Goal: Task Accomplishment & Management: Use online tool/utility

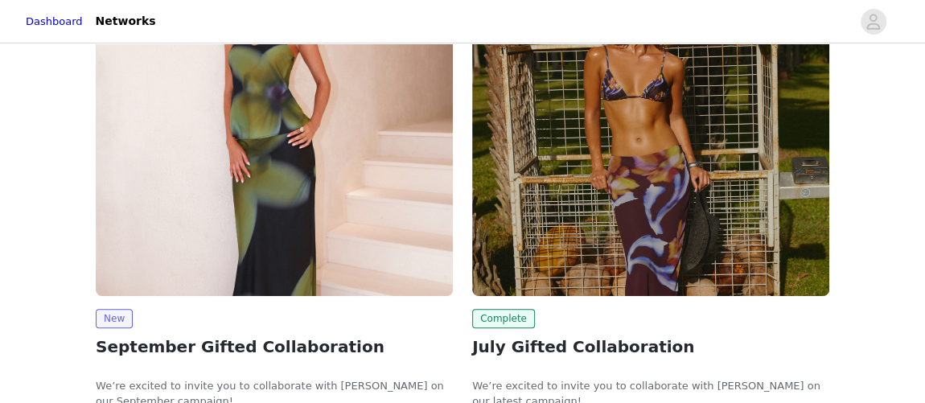
scroll to position [219, 0]
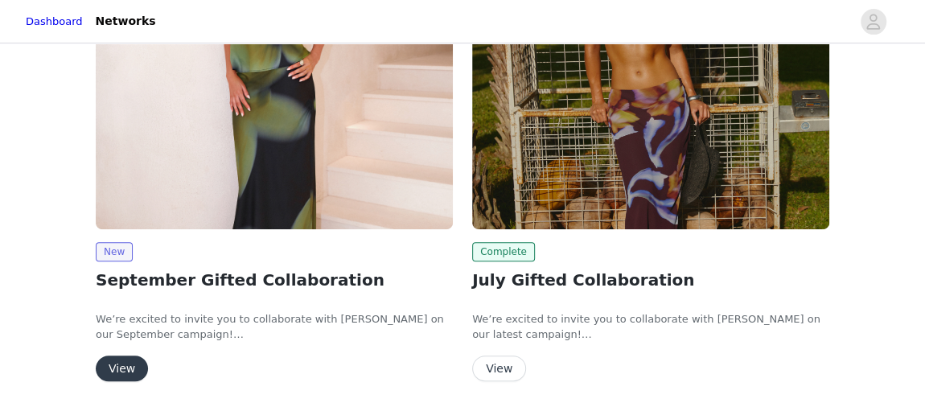
click at [109, 365] on button "View" at bounding box center [122, 369] width 52 height 26
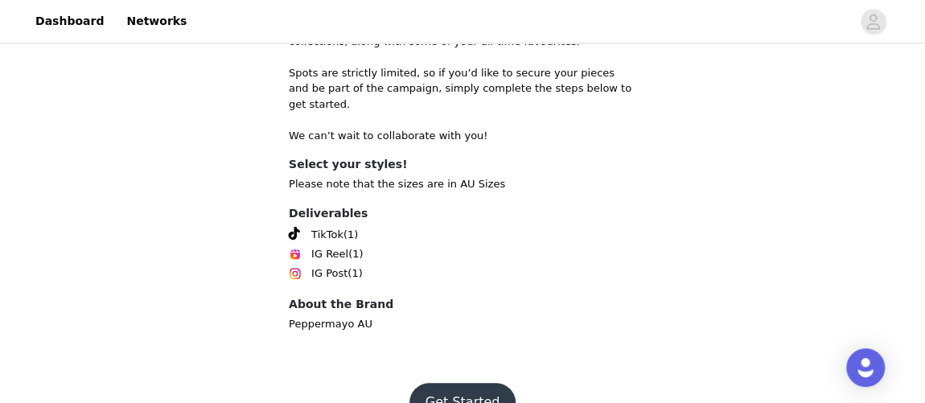
scroll to position [720, 0]
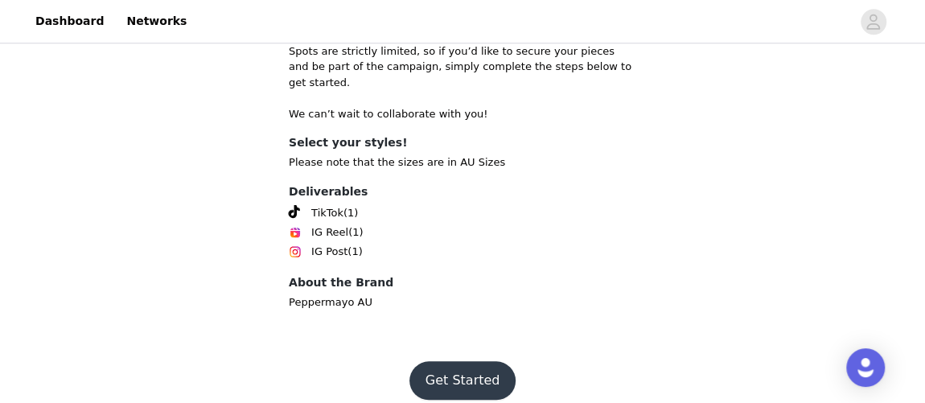
click at [458, 363] on button "Get Started" at bounding box center [463, 380] width 107 height 39
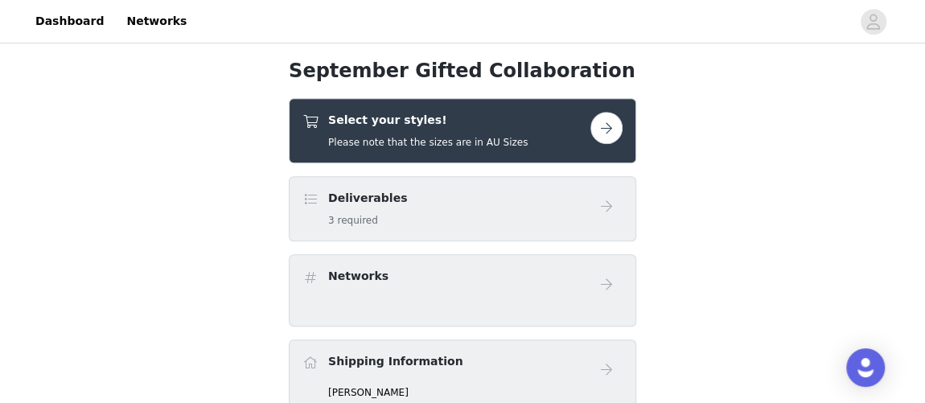
scroll to position [427, 0]
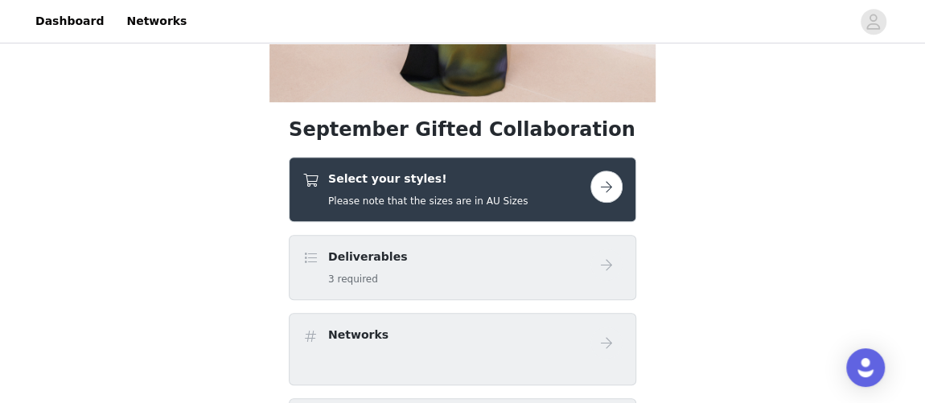
click at [610, 195] on button "button" at bounding box center [607, 187] width 32 height 32
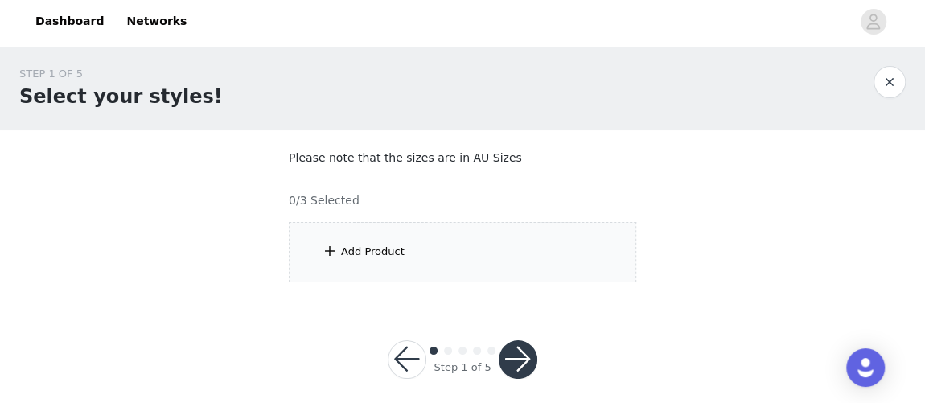
click at [396, 269] on div "Add Product" at bounding box center [463, 252] width 348 height 60
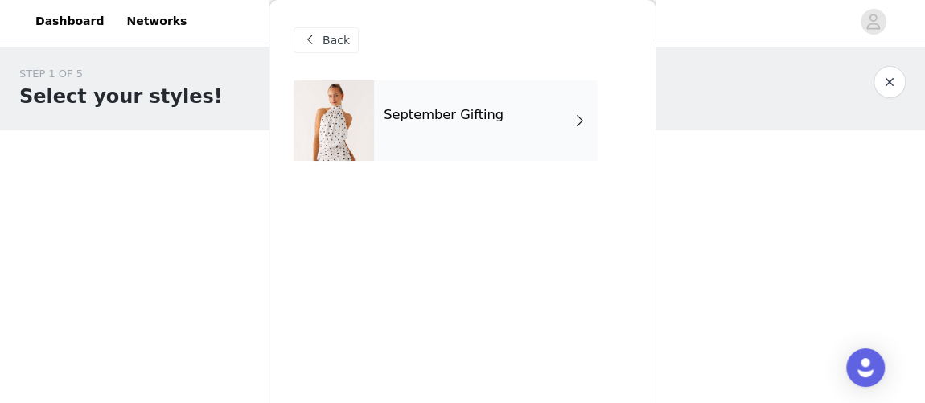
click at [508, 130] on div "September Gifting" at bounding box center [486, 120] width 224 height 80
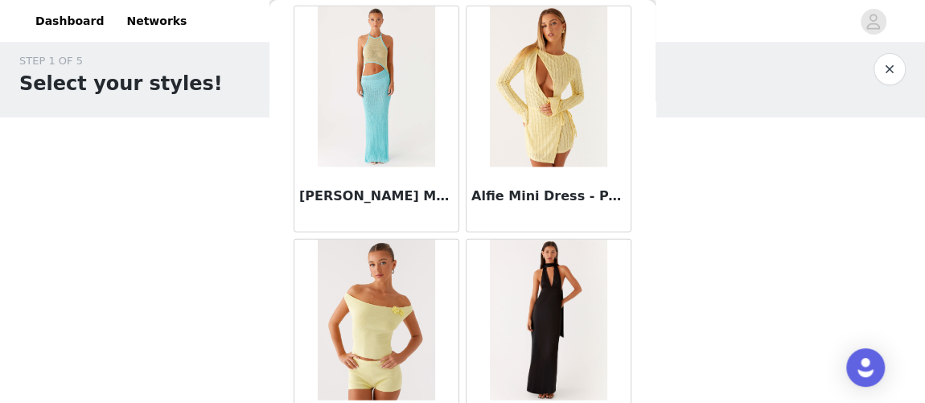
scroll to position [2052, 0]
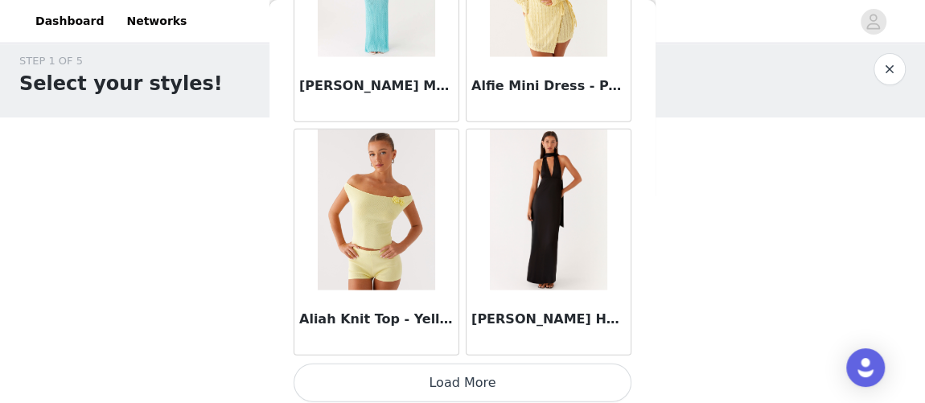
click at [476, 383] on button "Load More" at bounding box center [463, 383] width 338 height 39
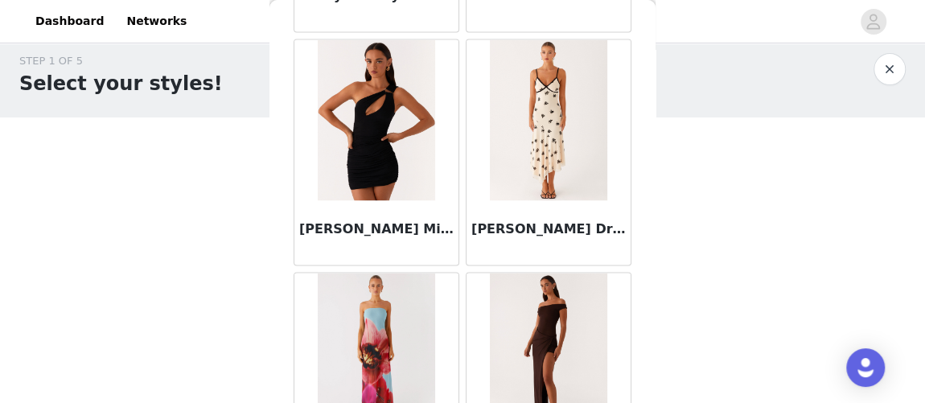
scroll to position [4380, 0]
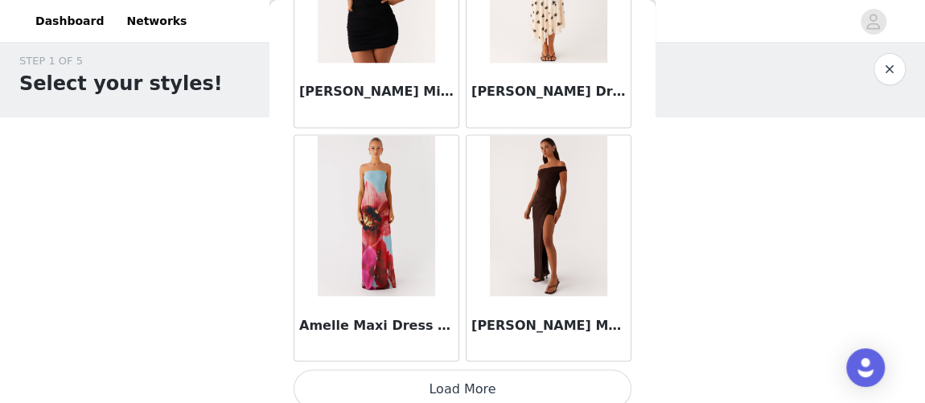
click at [418, 387] on button "Load More" at bounding box center [463, 388] width 338 height 39
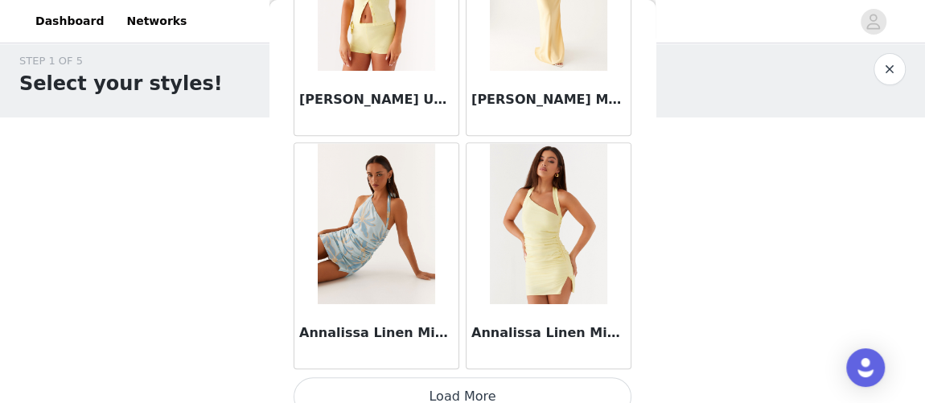
scroll to position [6708, 0]
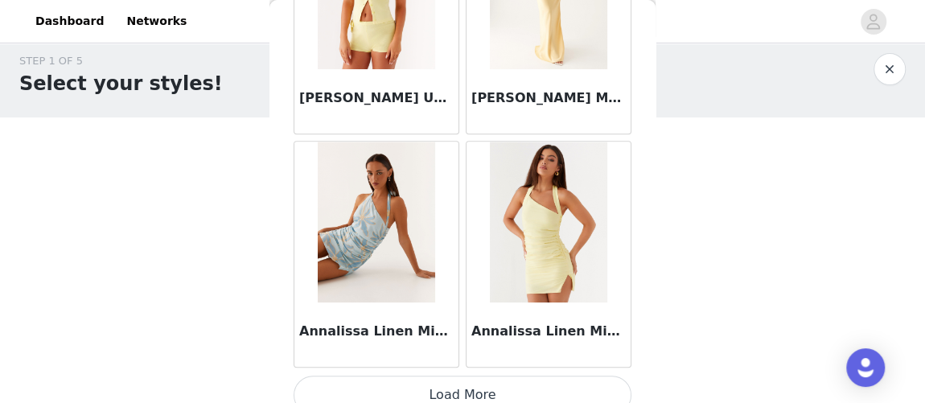
click at [449, 381] on button "Load More" at bounding box center [463, 395] width 338 height 39
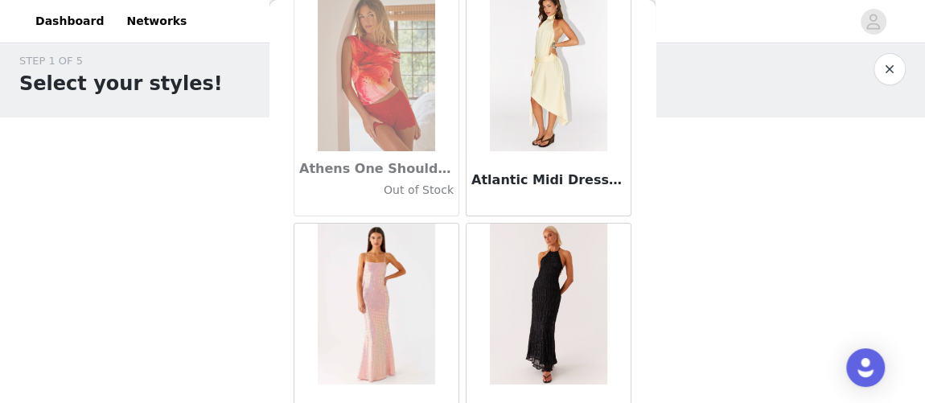
scroll to position [9035, 0]
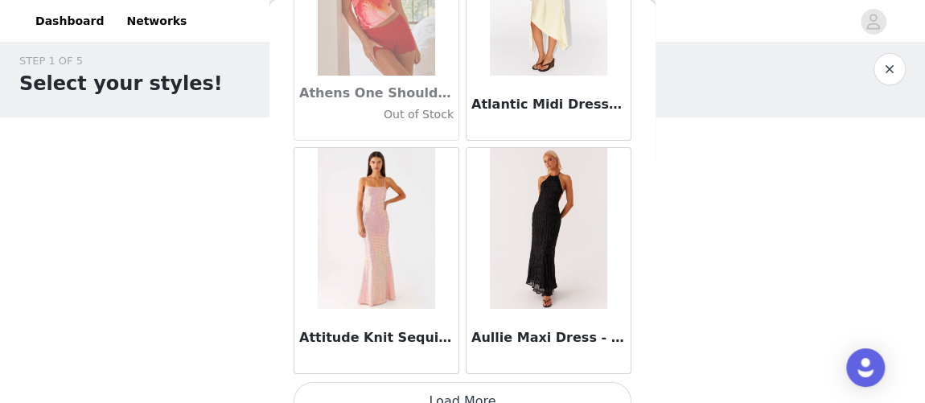
click at [463, 382] on button "Load More" at bounding box center [463, 401] width 338 height 39
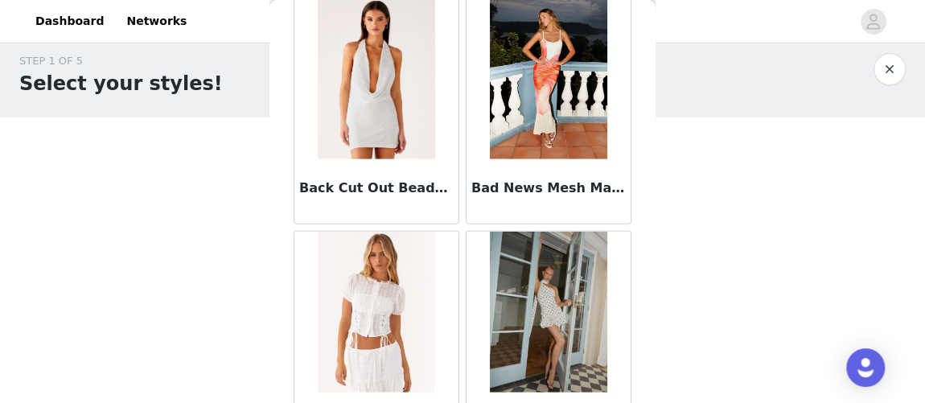
scroll to position [11362, 0]
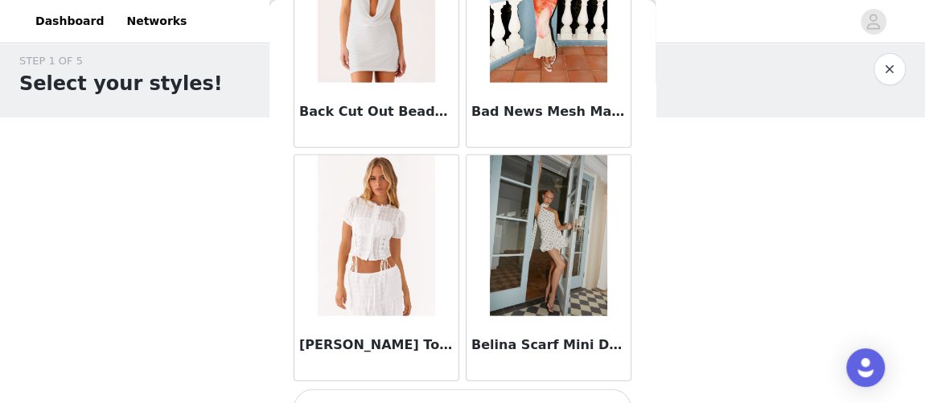
click at [428, 390] on button "Load More" at bounding box center [463, 409] width 338 height 39
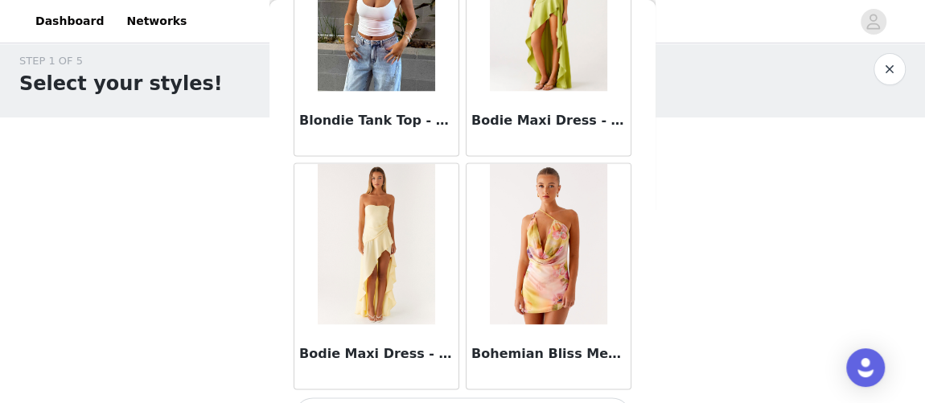
scroll to position [13689, 0]
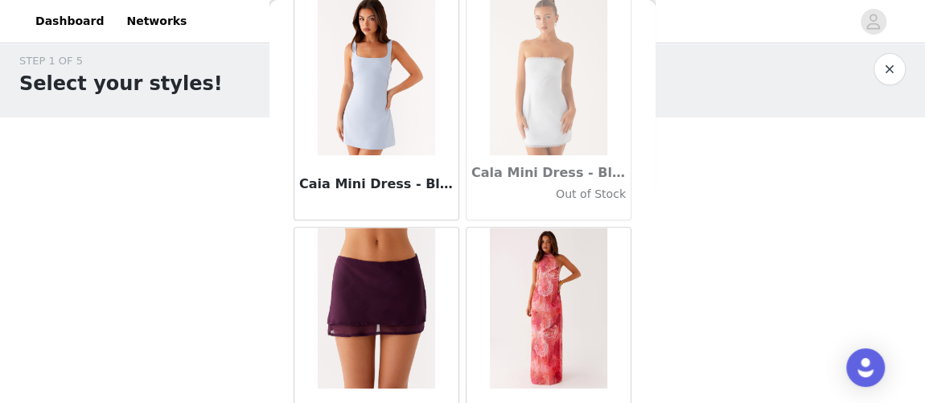
scroll to position [16018, 0]
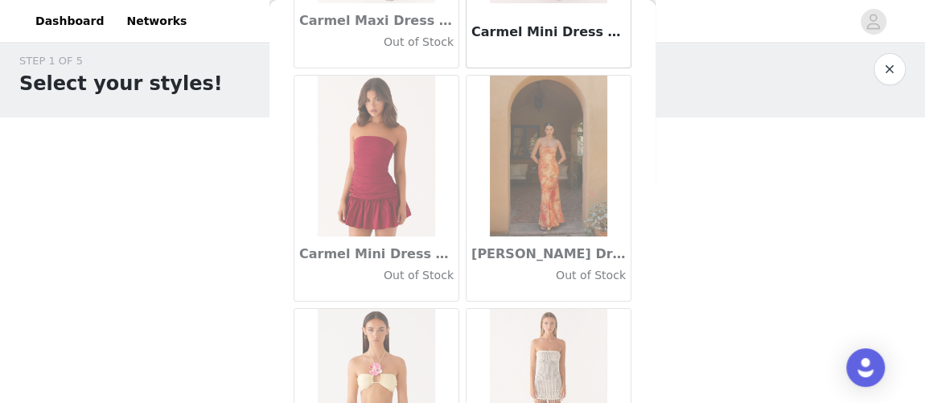
scroll to position [18345, 0]
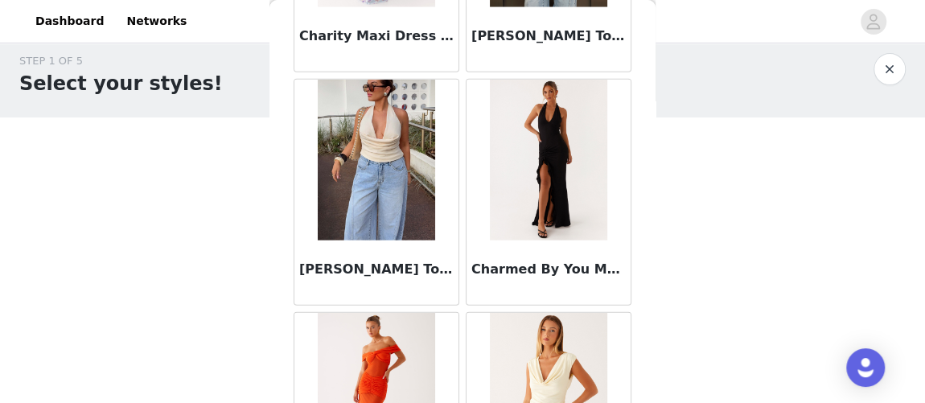
scroll to position [20672, 0]
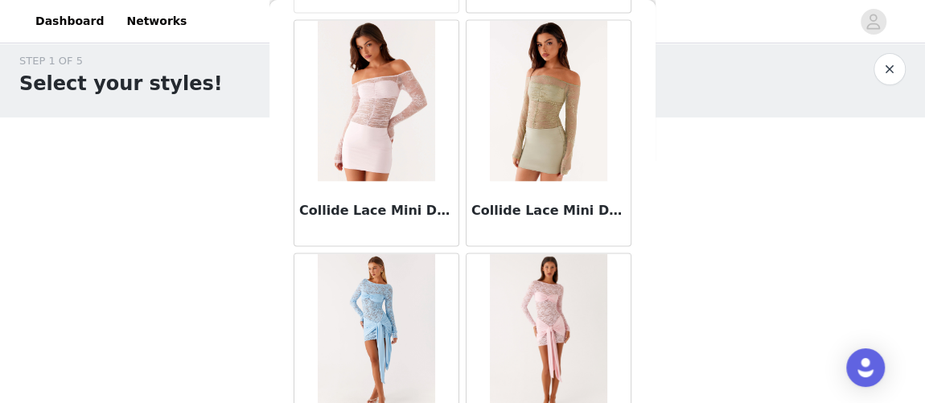
scroll to position [23000, 0]
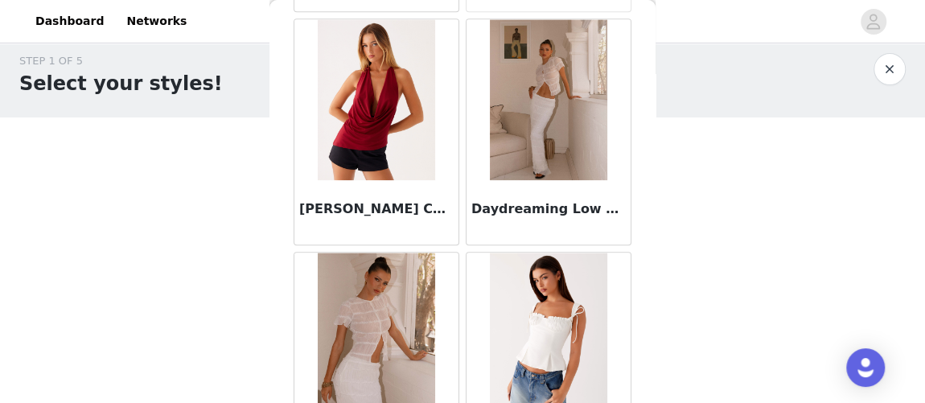
scroll to position [25327, 0]
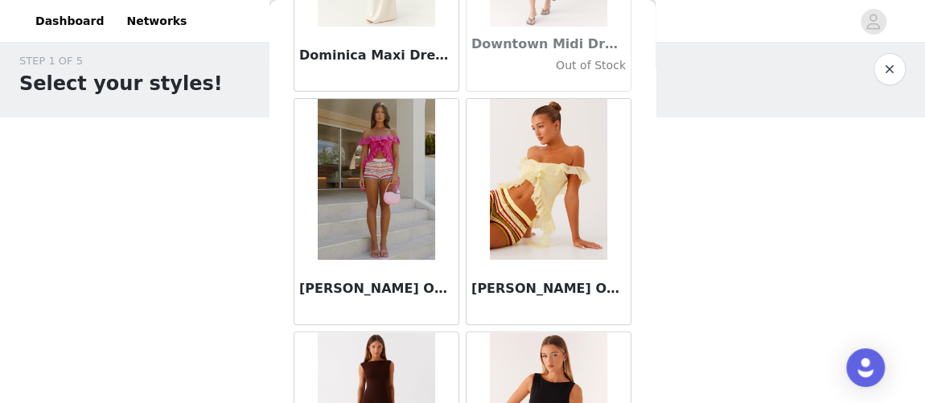
scroll to position [27655, 0]
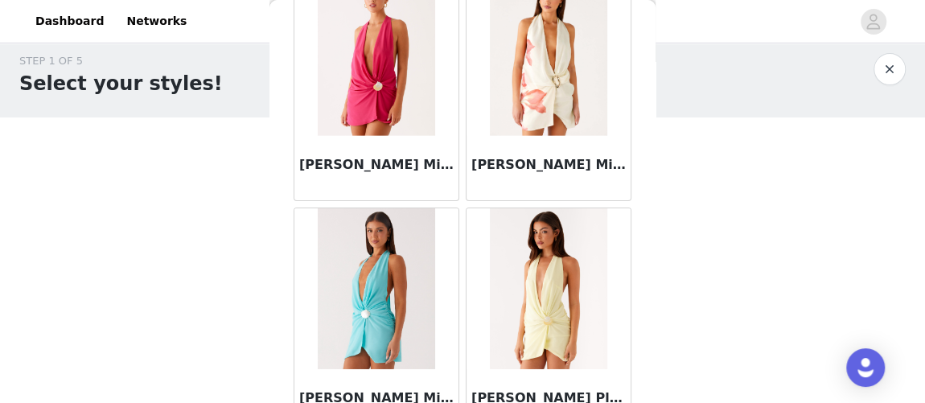
scroll to position [29982, 0]
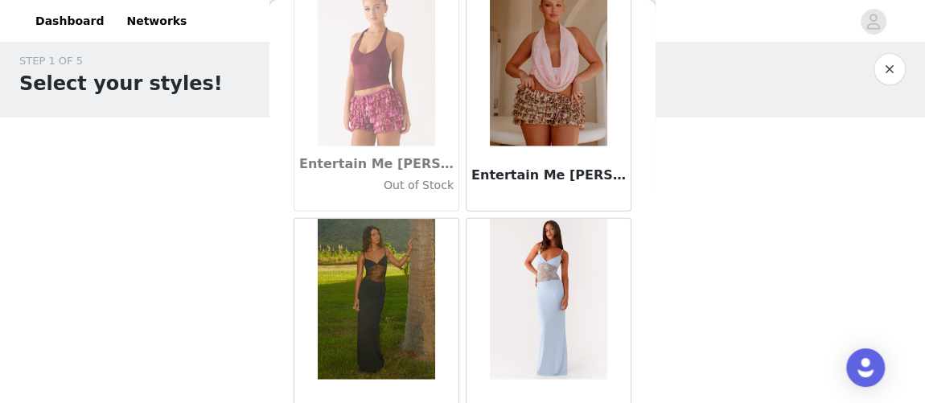
scroll to position [32310, 0]
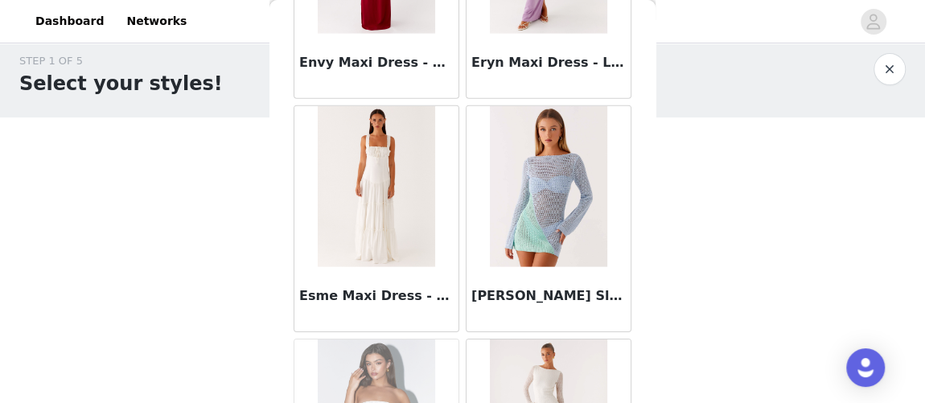
scroll to position [32821, 0]
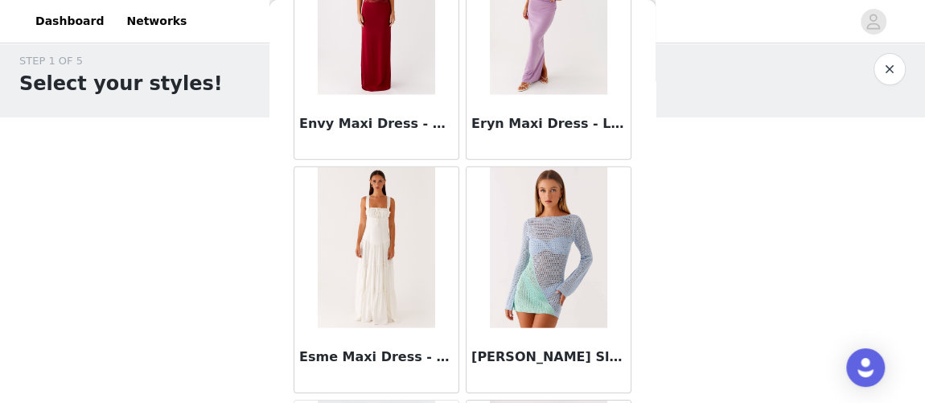
click at [385, 232] on img at bounding box center [376, 247] width 117 height 161
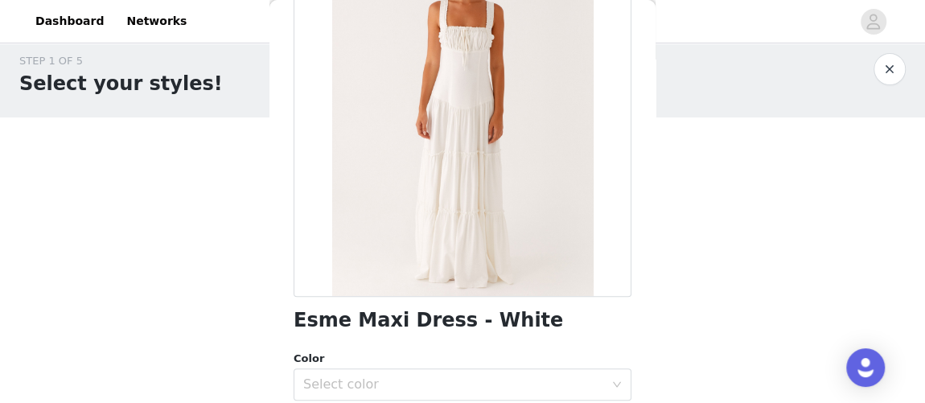
scroll to position [0, 0]
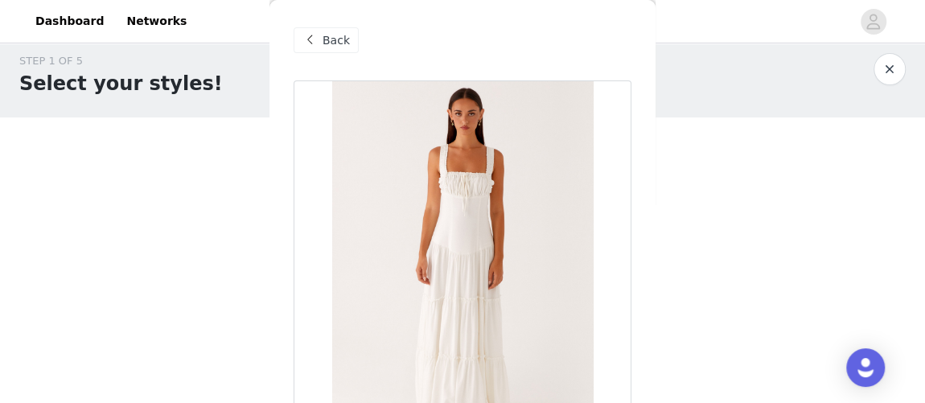
click at [340, 43] on span "Back" at bounding box center [336, 40] width 27 height 17
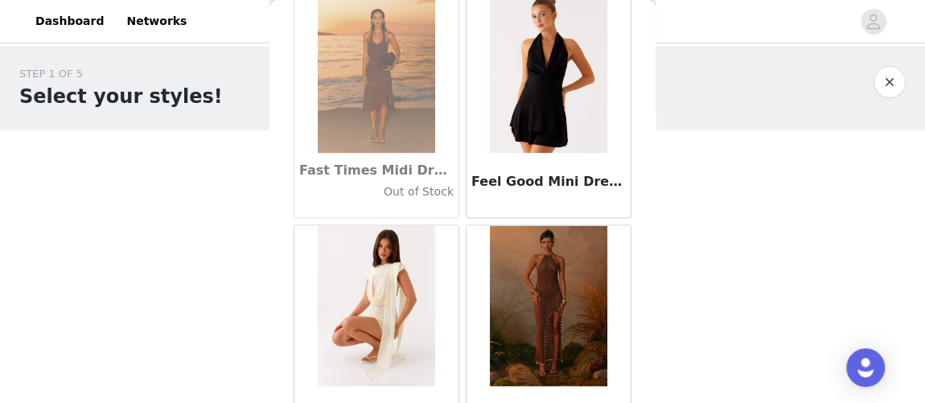
scroll to position [34637, 0]
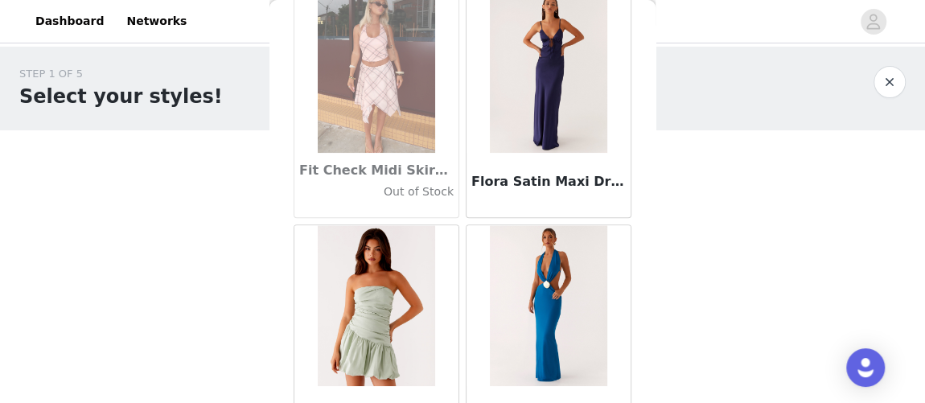
scroll to position [13, 0]
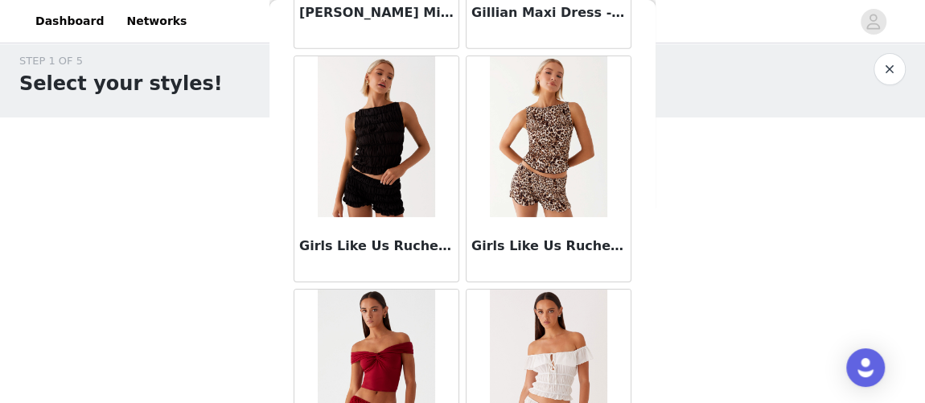
scroll to position [39292, 0]
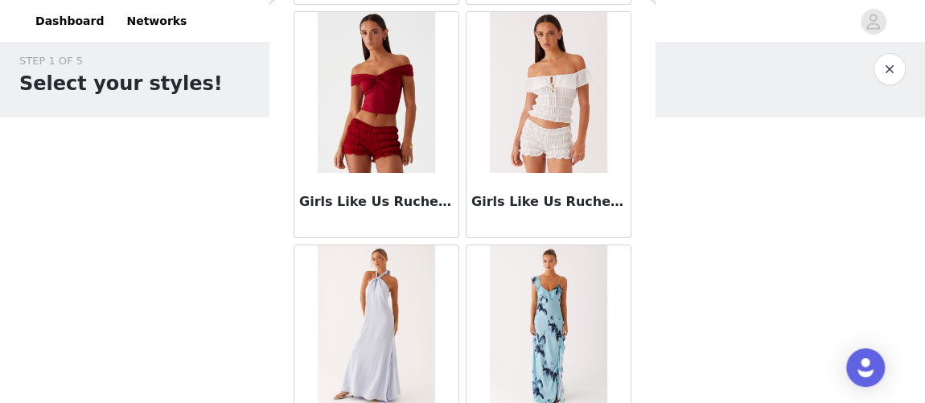
scroll to position [39804, 0]
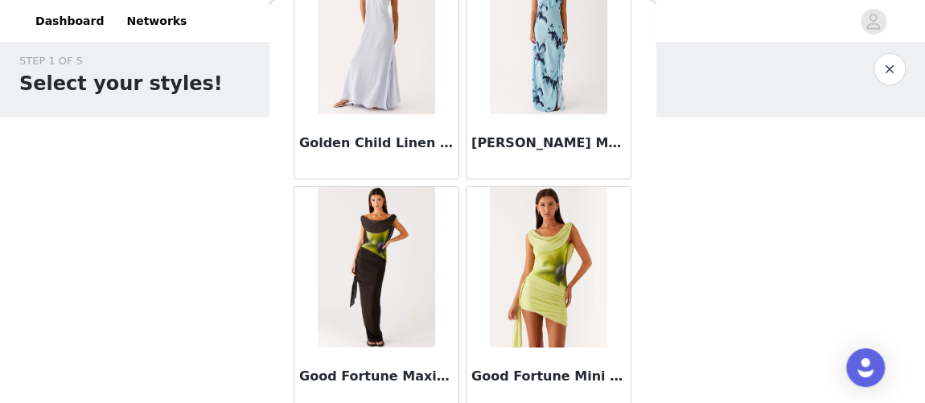
click at [413, 210] on img at bounding box center [376, 267] width 117 height 161
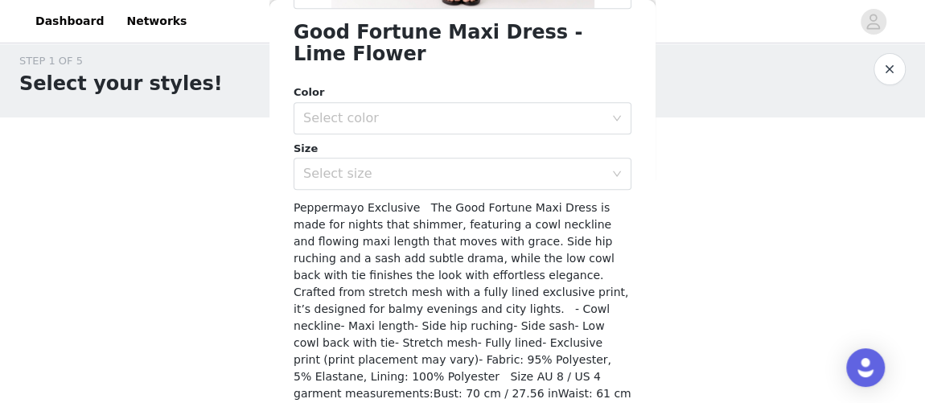
scroll to position [439, 0]
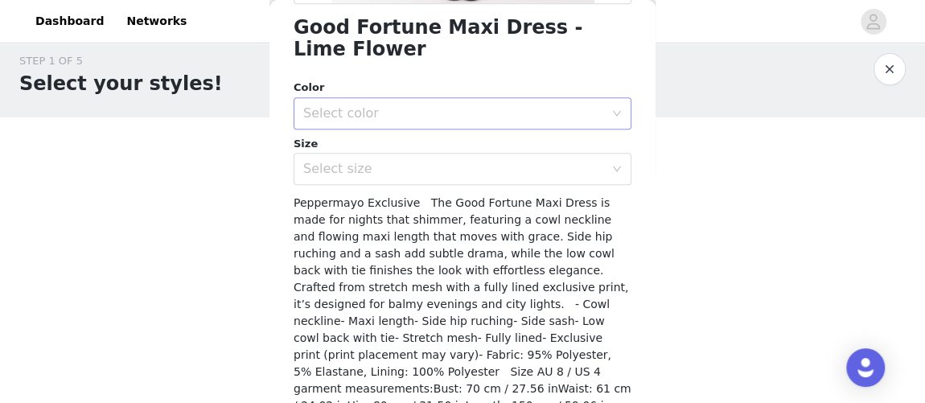
click at [464, 94] on div "Color" at bounding box center [463, 88] width 338 height 16
click at [461, 112] on div "Select color" at bounding box center [453, 113] width 301 height 16
click at [435, 154] on li "Lime Flower" at bounding box center [457, 149] width 327 height 26
click at [427, 168] on div "Select size" at bounding box center [453, 169] width 301 height 16
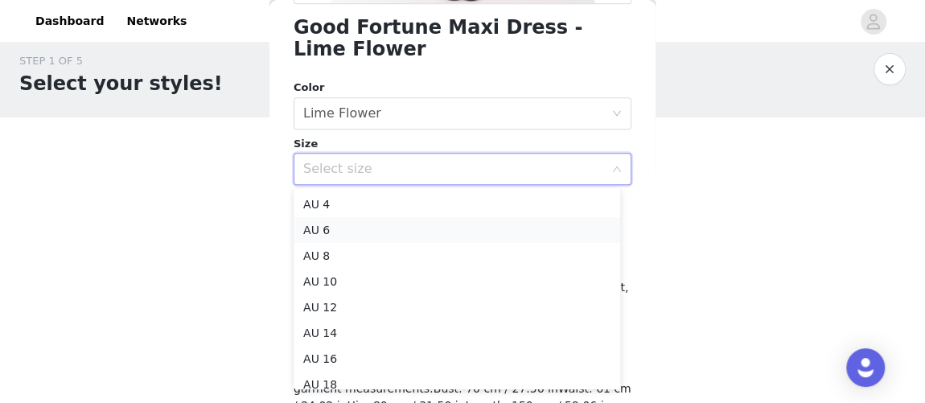
click at [396, 229] on li "AU 6" at bounding box center [457, 230] width 327 height 26
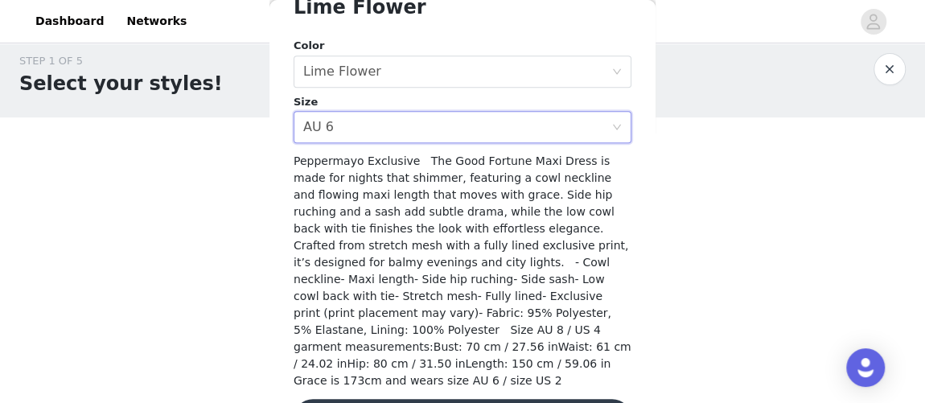
scroll to position [517, 0]
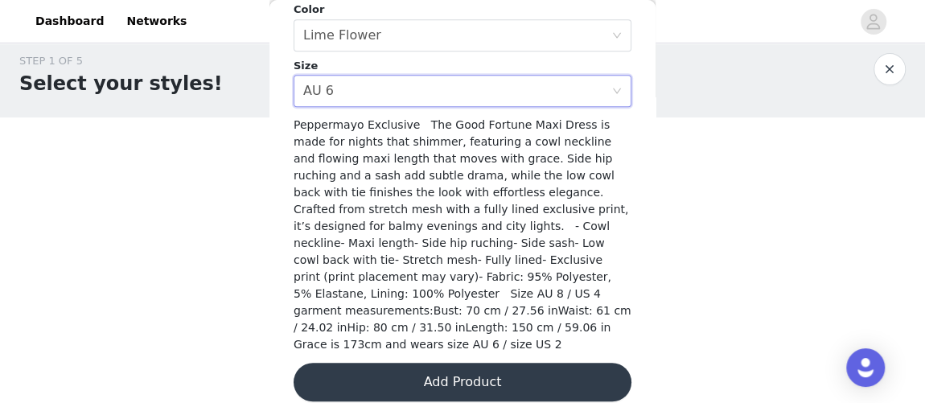
click at [463, 363] on button "Add Product" at bounding box center [463, 382] width 338 height 39
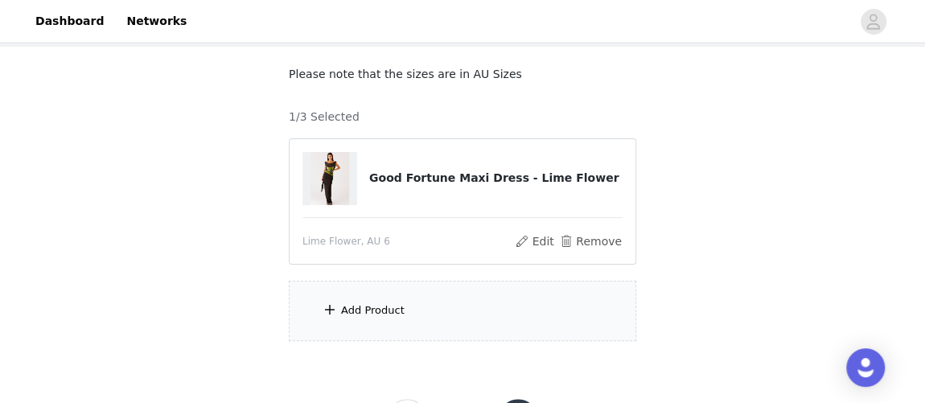
scroll to position [155, 0]
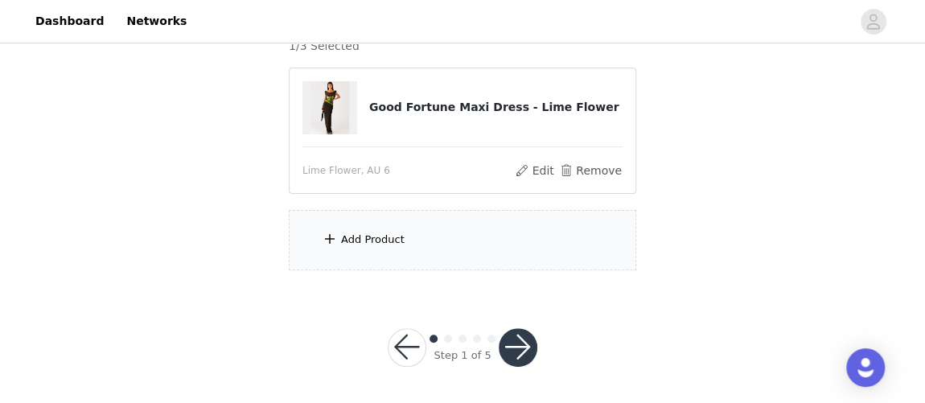
click at [413, 257] on div "Add Product" at bounding box center [463, 240] width 348 height 60
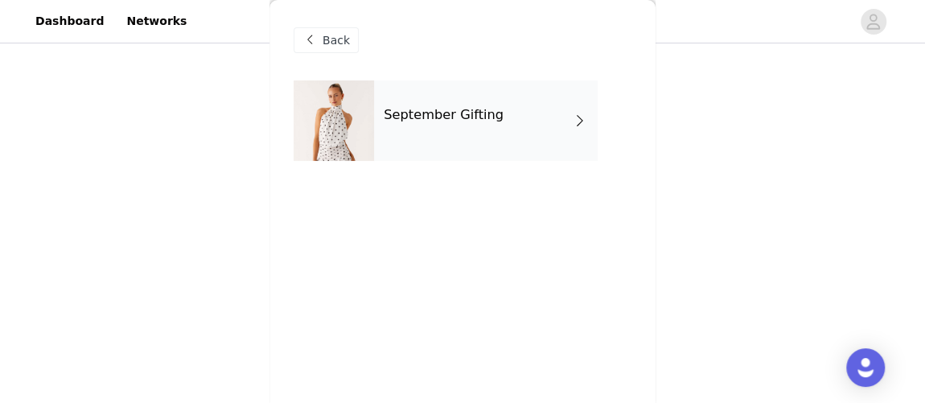
click at [495, 134] on div "September Gifting" at bounding box center [486, 120] width 224 height 80
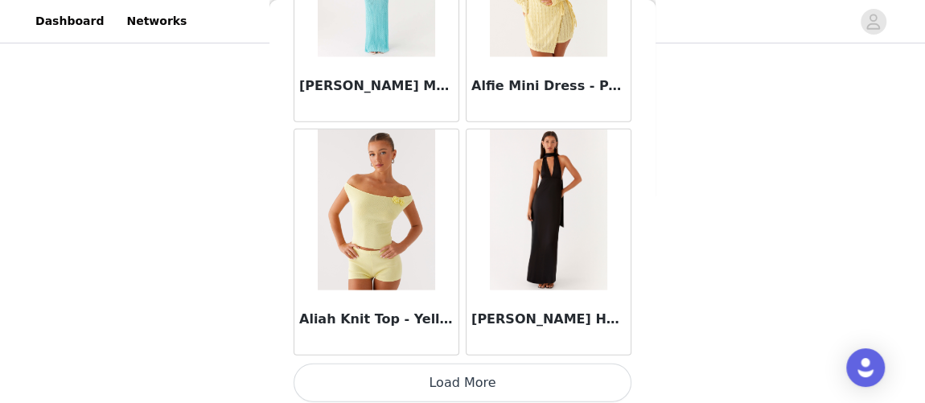
click at [552, 369] on button "Load More" at bounding box center [463, 383] width 338 height 39
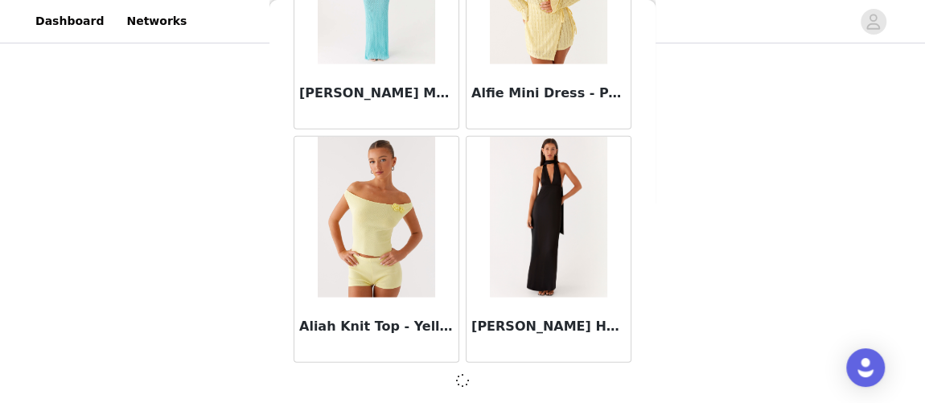
scroll to position [2052, 0]
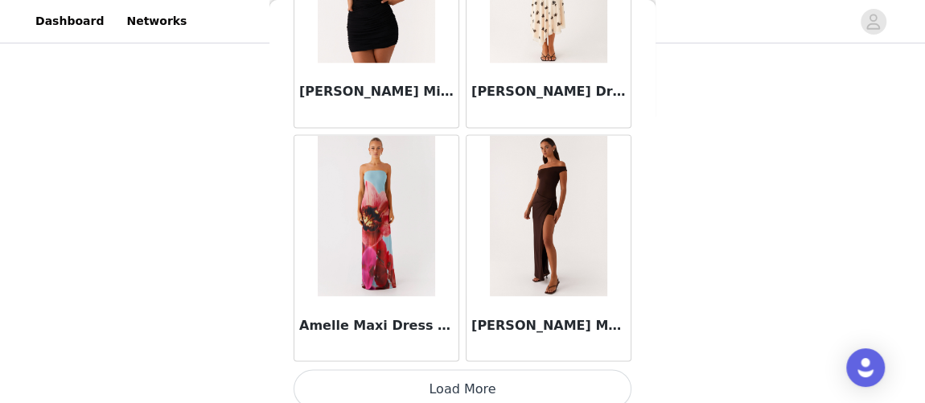
click at [561, 373] on button "Load More" at bounding box center [463, 388] width 338 height 39
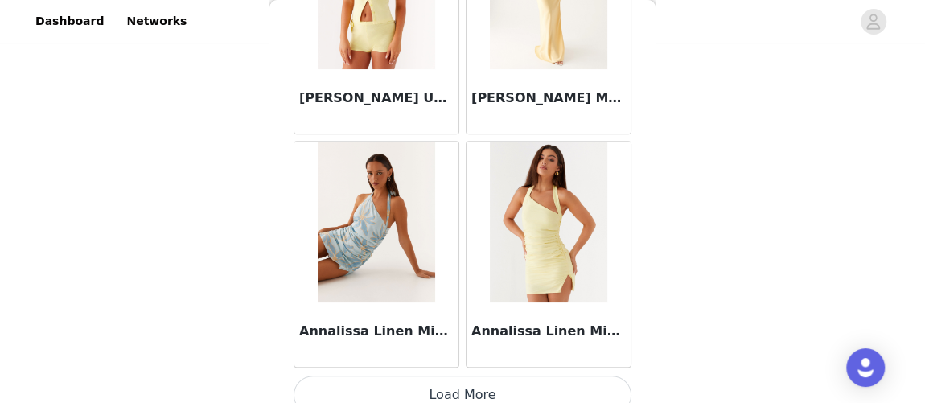
click at [562, 384] on button "Load More" at bounding box center [463, 395] width 338 height 39
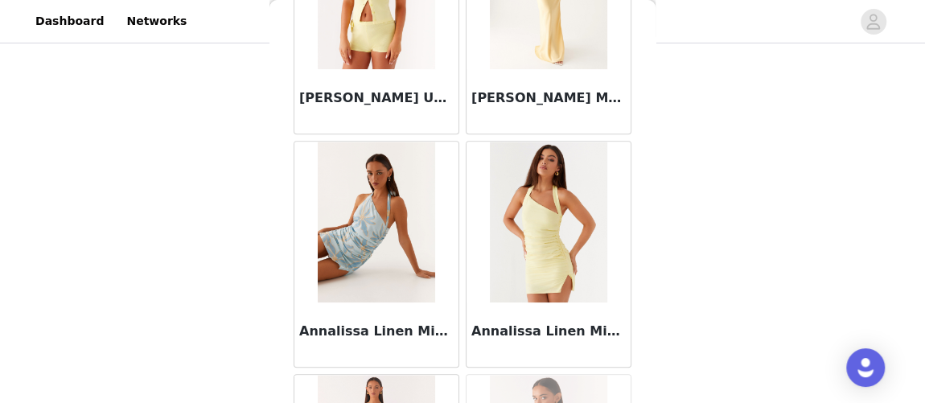
scroll to position [9035, 0]
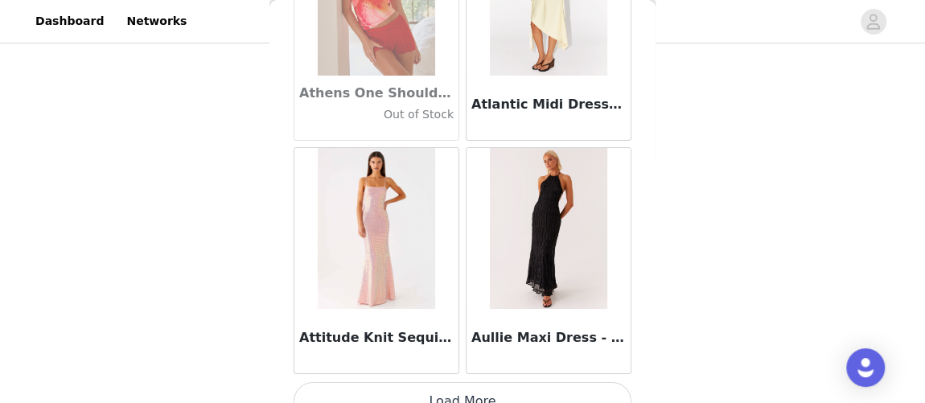
click at [558, 382] on button "Load More" at bounding box center [463, 401] width 338 height 39
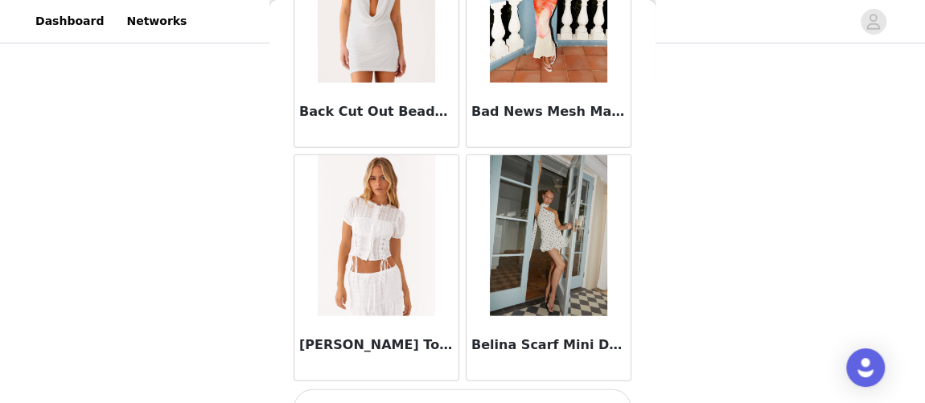
click at [578, 390] on button "Load More" at bounding box center [463, 409] width 338 height 39
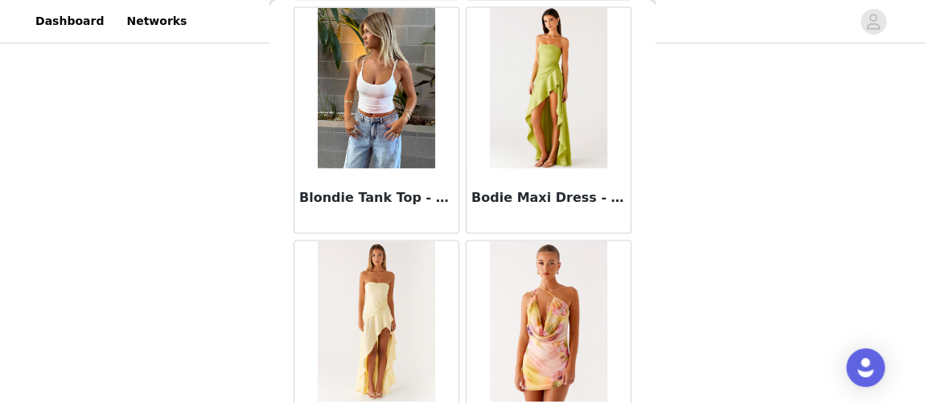
scroll to position [13689, 0]
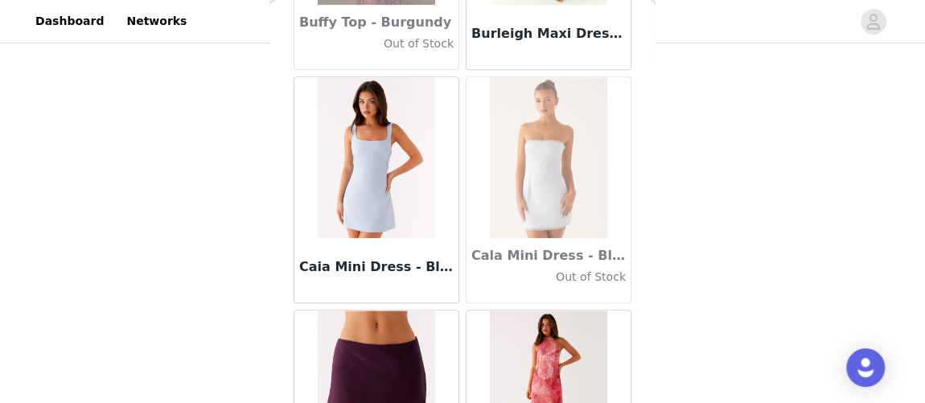
scroll to position [16018, 0]
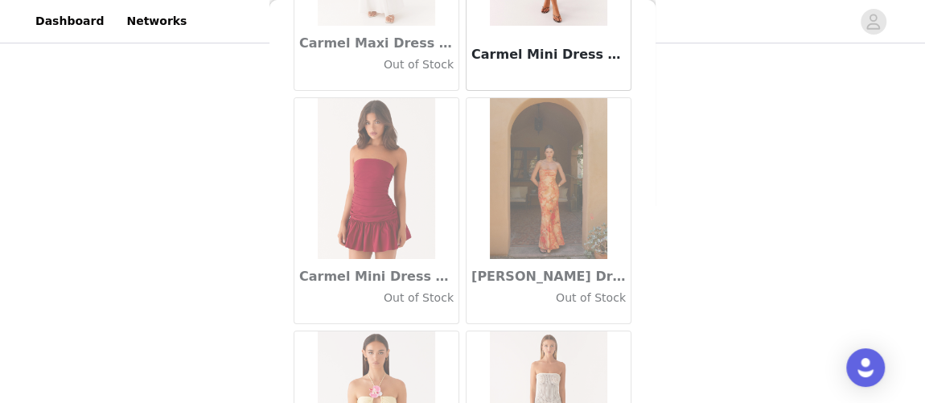
scroll to position [18345, 0]
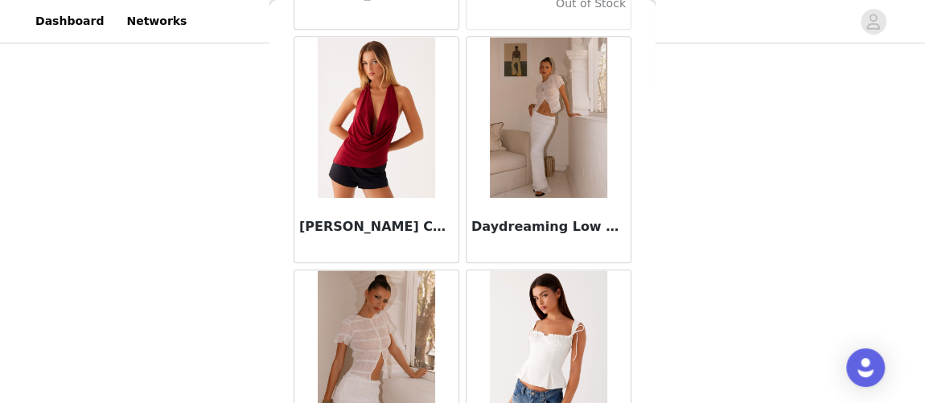
scroll to position [25327, 0]
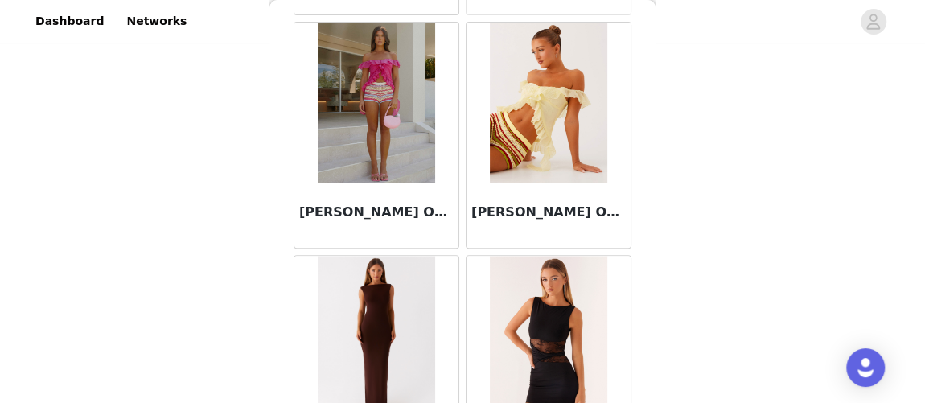
scroll to position [27655, 0]
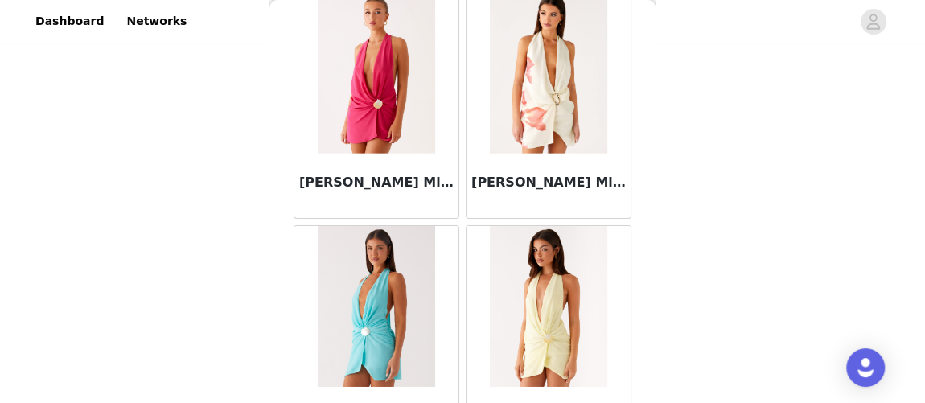
scroll to position [29982, 0]
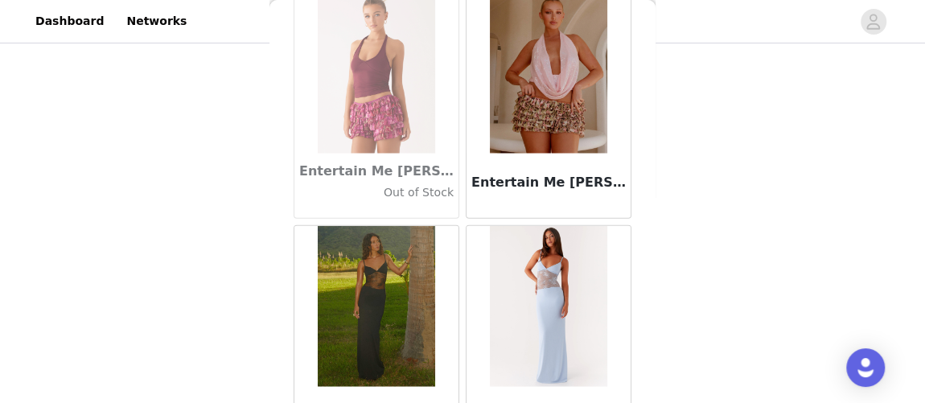
scroll to position [32310, 0]
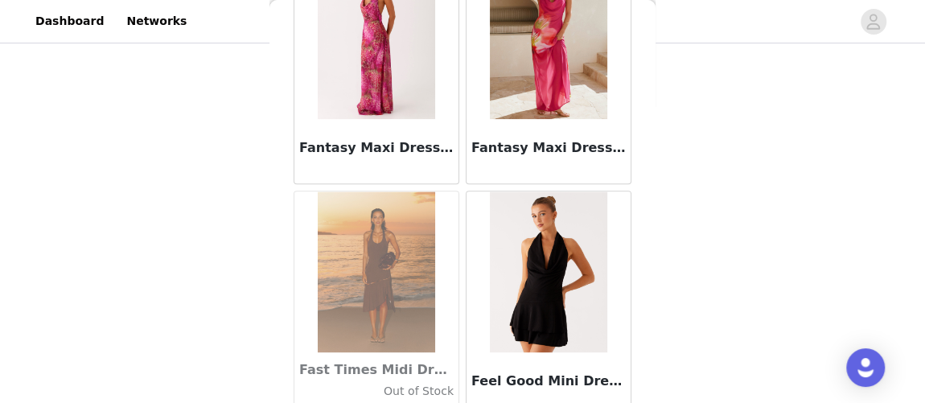
scroll to position [34637, 0]
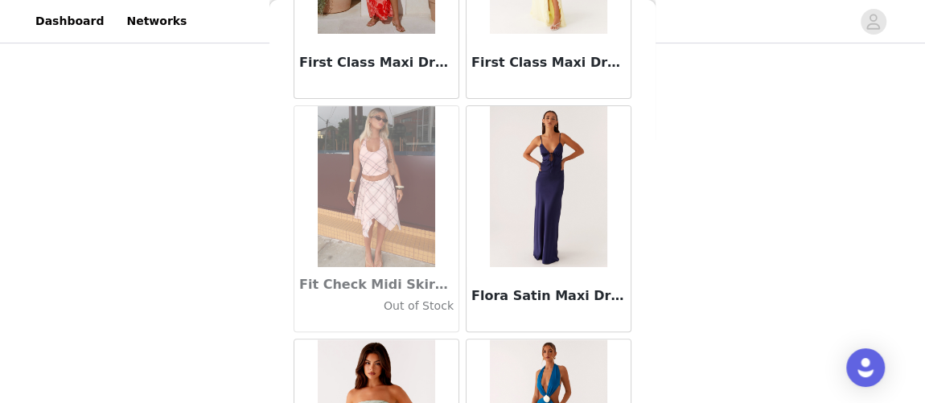
scroll to position [36964, 0]
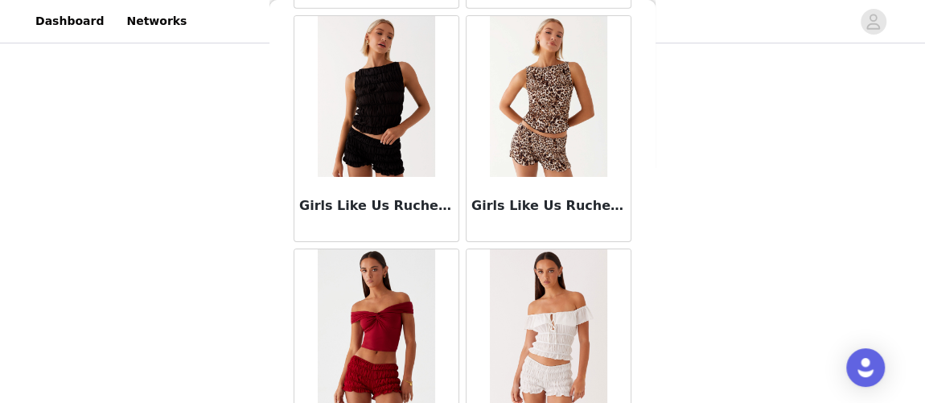
scroll to position [39292, 0]
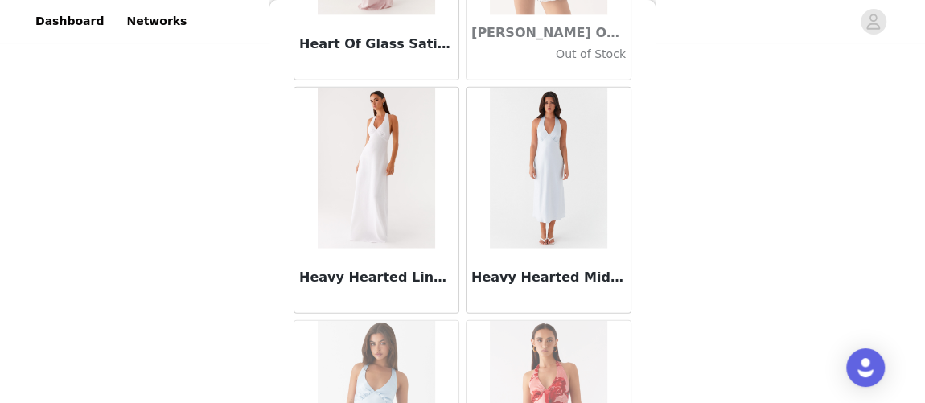
scroll to position [41619, 0]
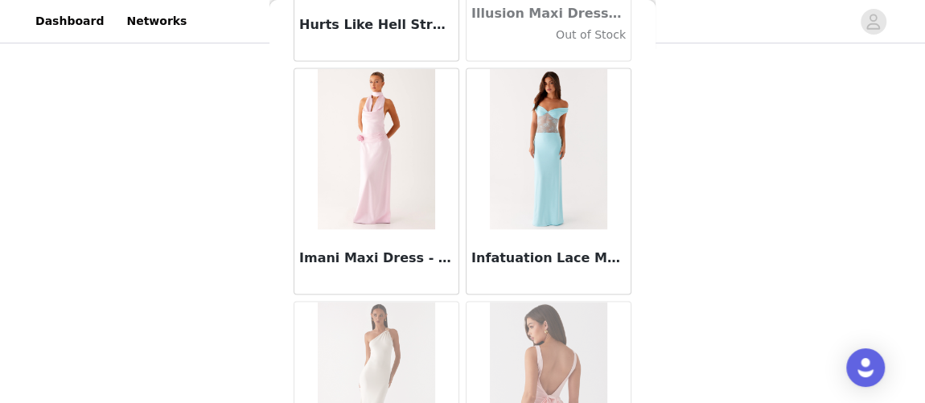
scroll to position [43947, 0]
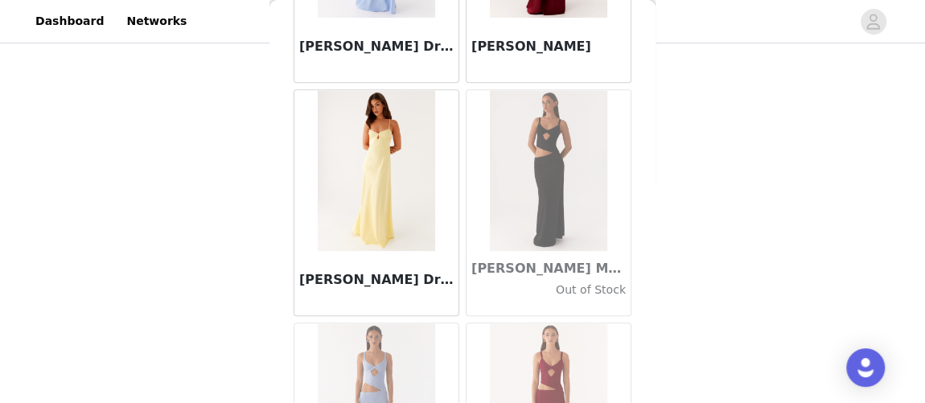
scroll to position [46274, 0]
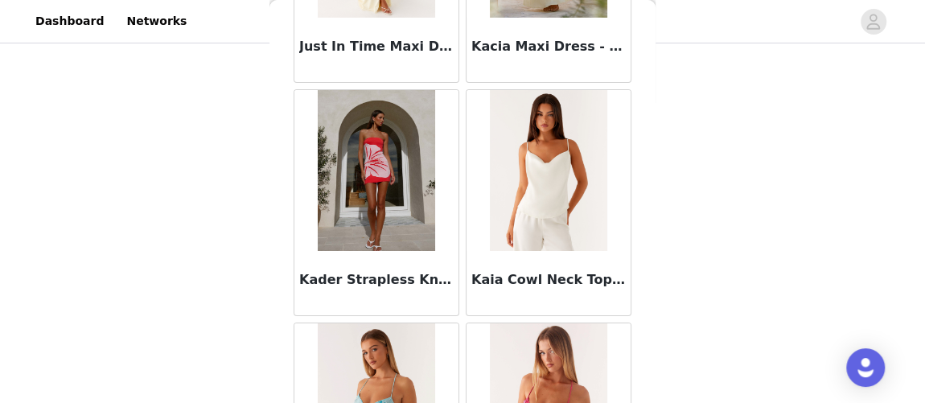
scroll to position [48602, 0]
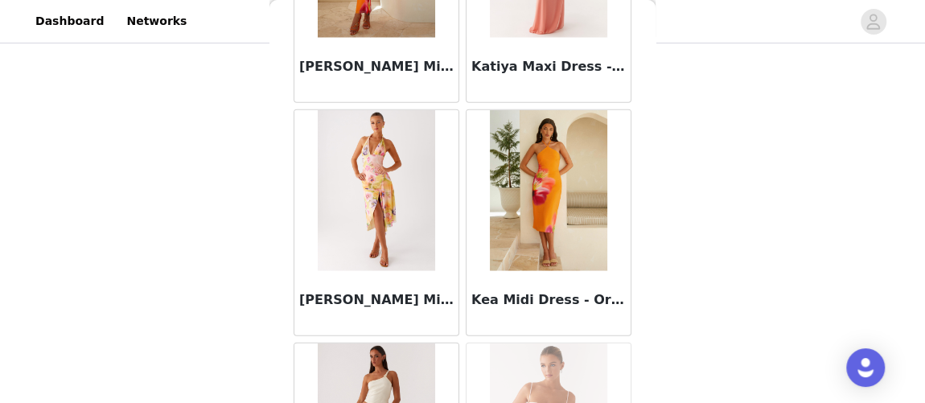
scroll to position [50929, 0]
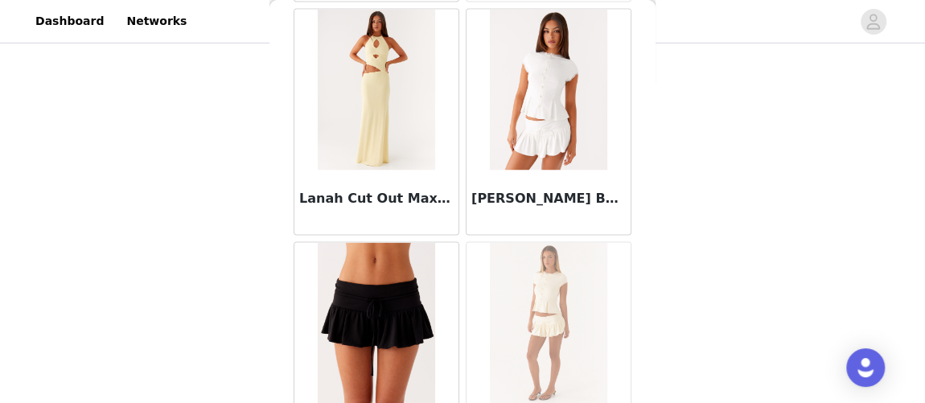
scroll to position [53256, 0]
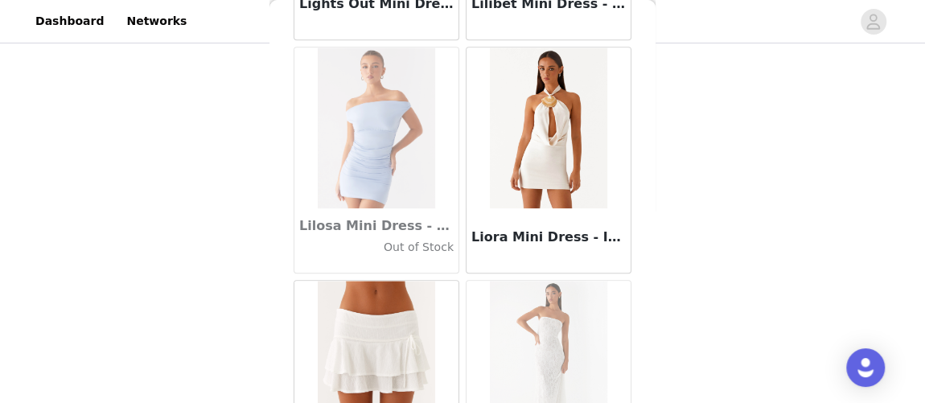
scroll to position [55584, 0]
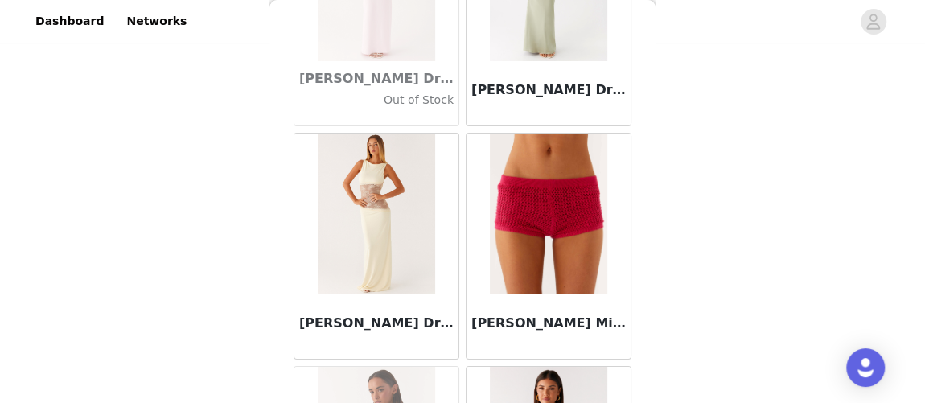
scroll to position [57911, 0]
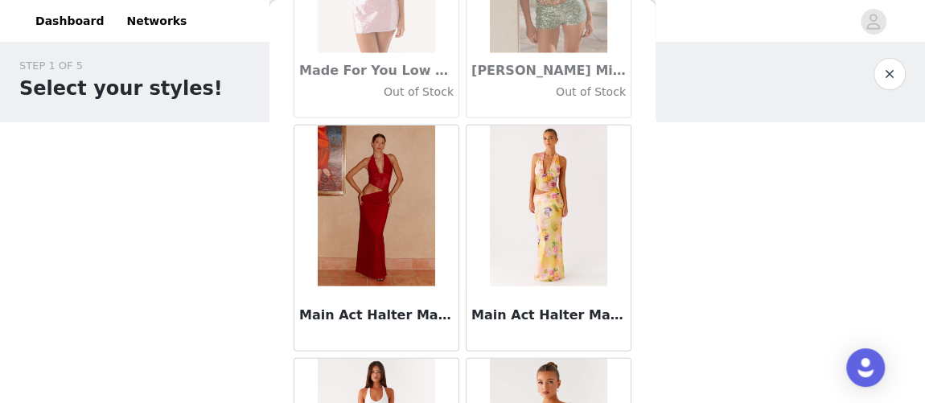
scroll to position [60240, 0]
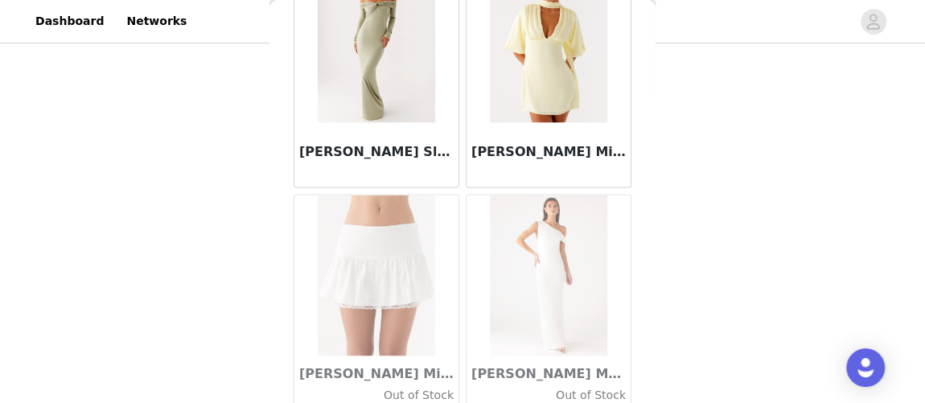
scroll to position [62567, 0]
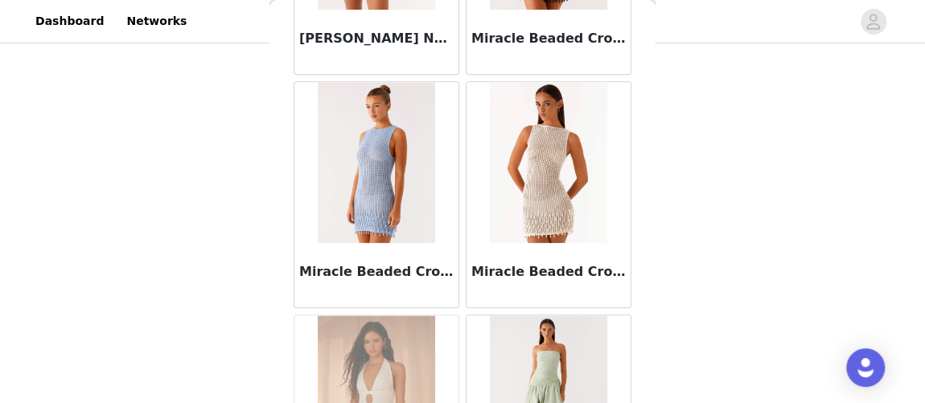
scroll to position [64894, 0]
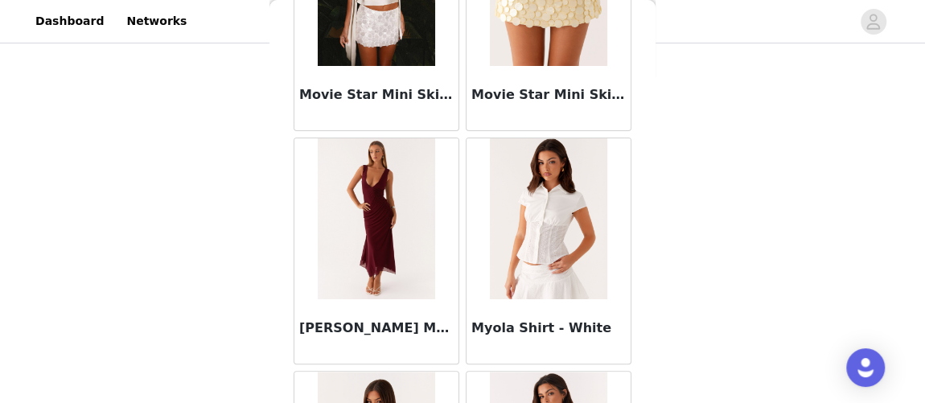
scroll to position [67221, 0]
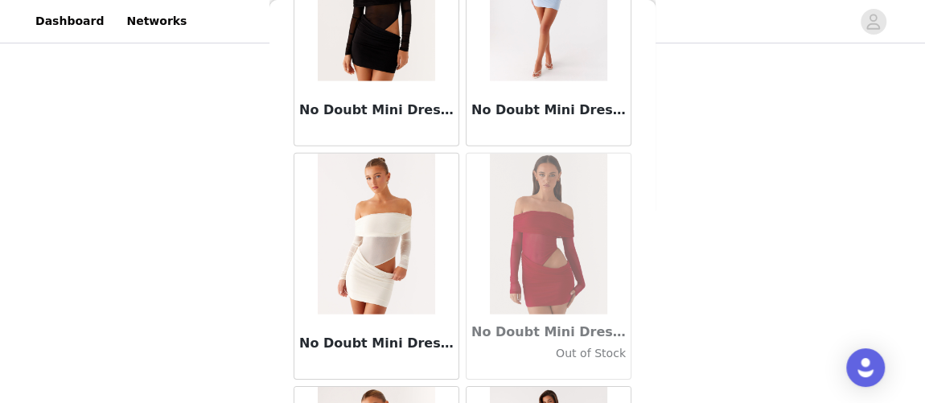
scroll to position [69548, 0]
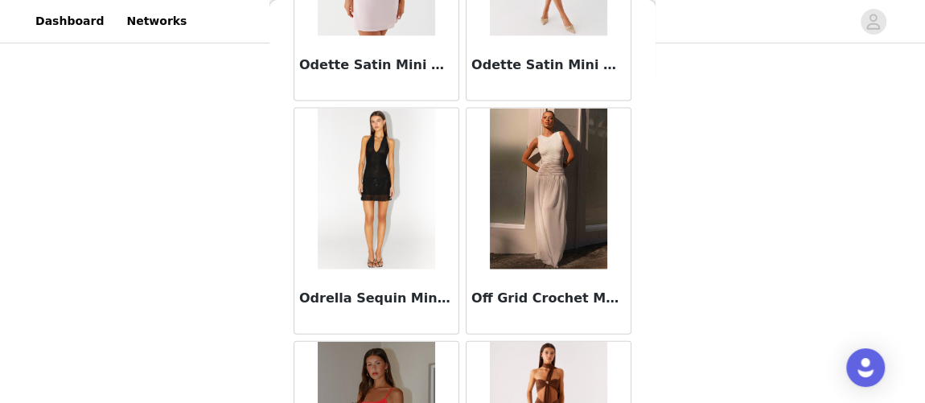
scroll to position [71877, 0]
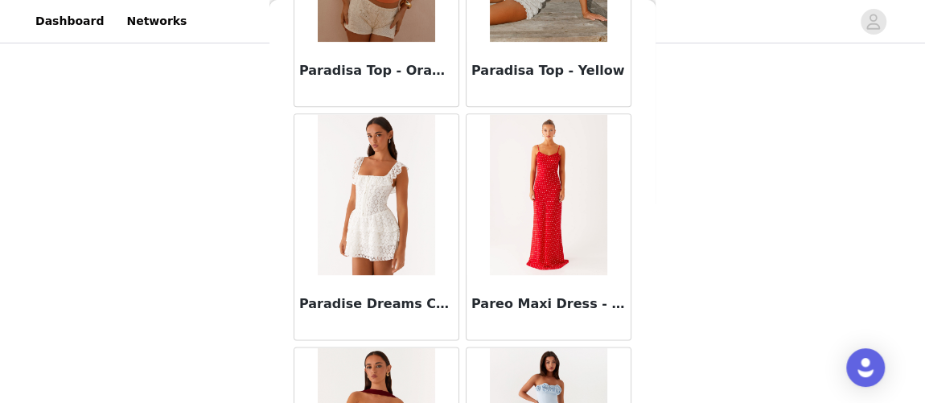
scroll to position [74204, 0]
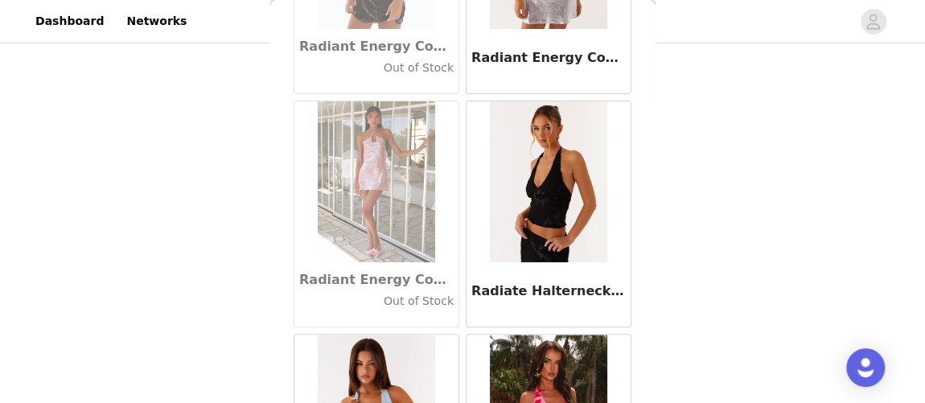
scroll to position [76532, 0]
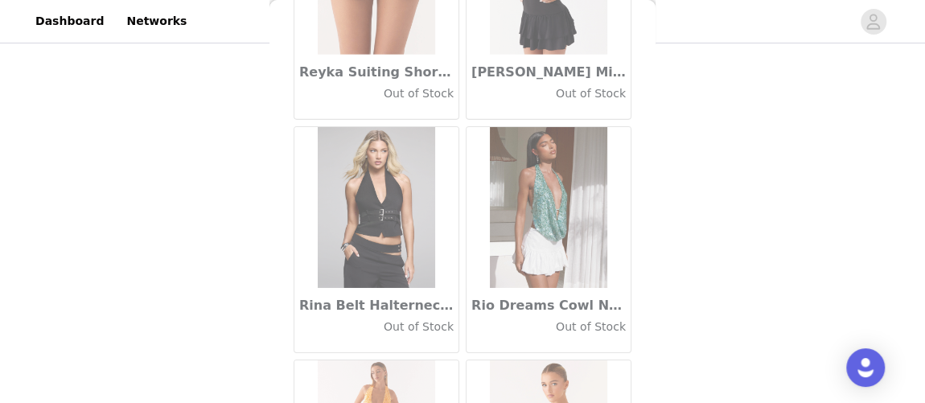
scroll to position [78859, 0]
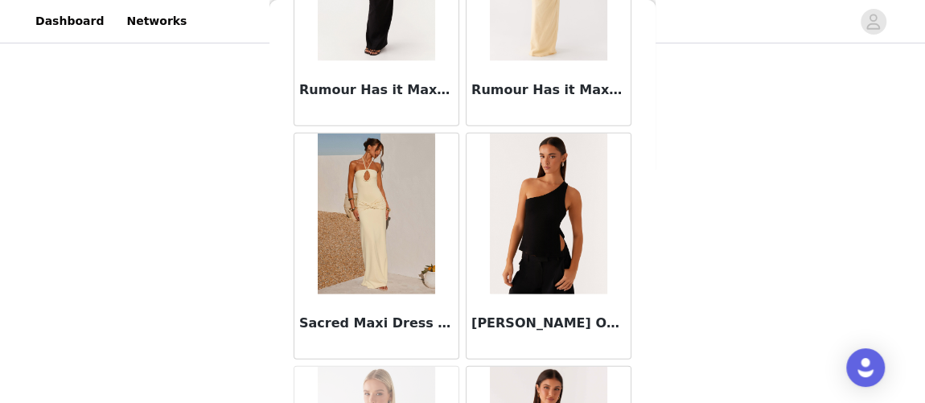
scroll to position [81186, 0]
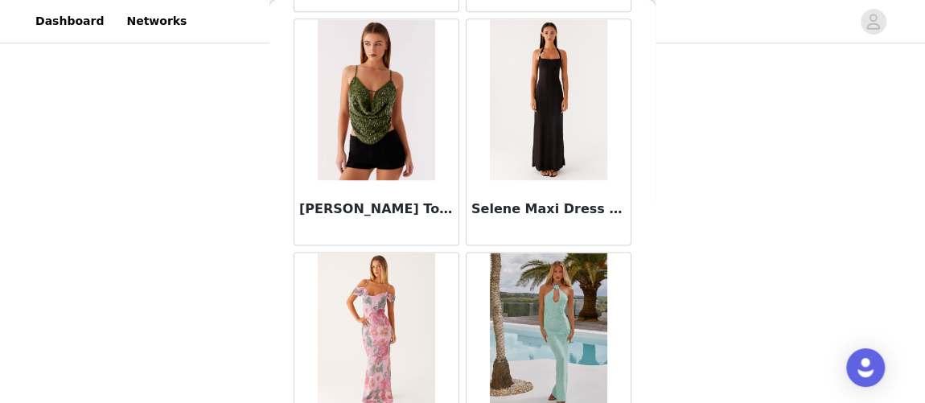
scroll to position [83514, 0]
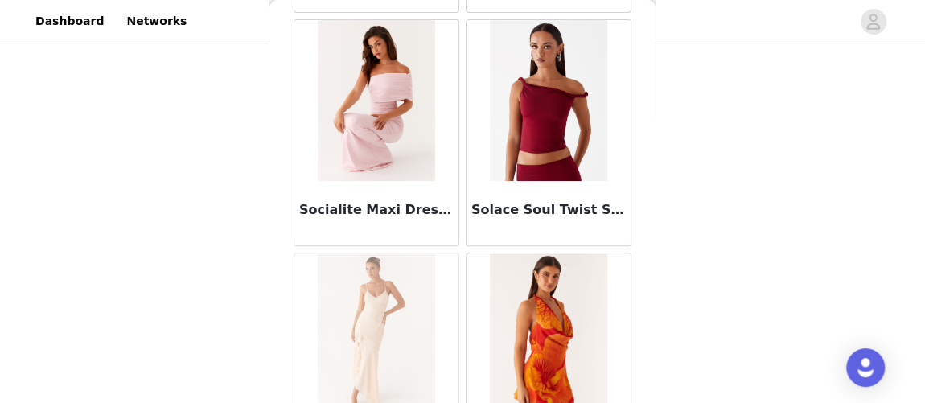
scroll to position [85841, 0]
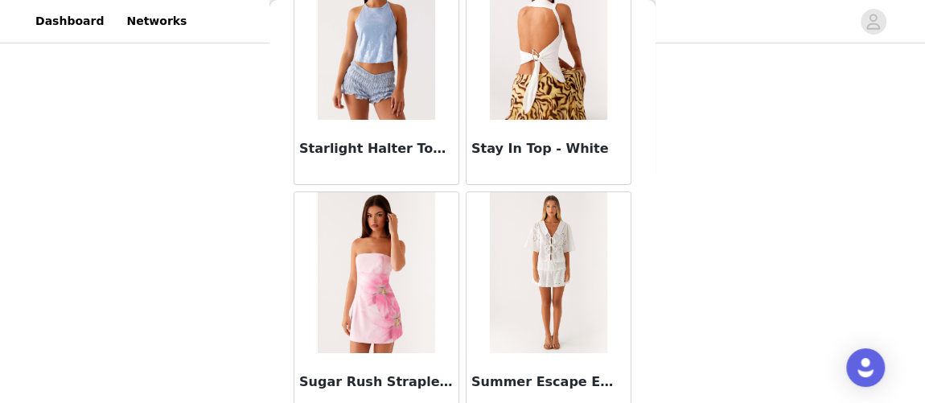
scroll to position [88169, 0]
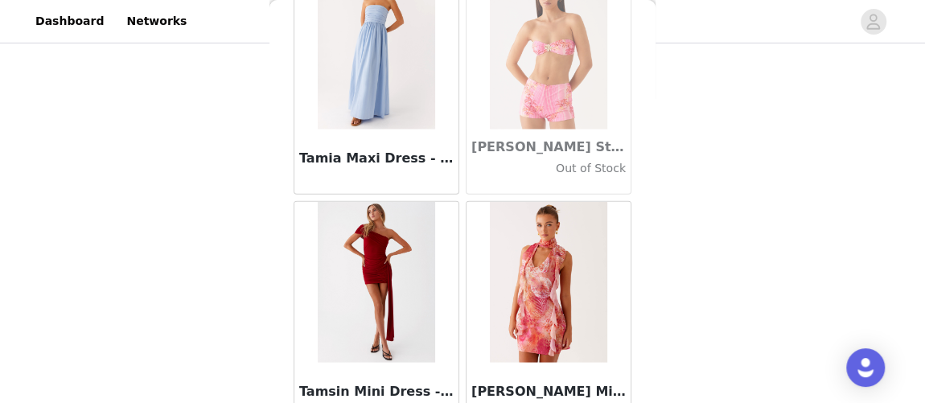
scroll to position [90496, 0]
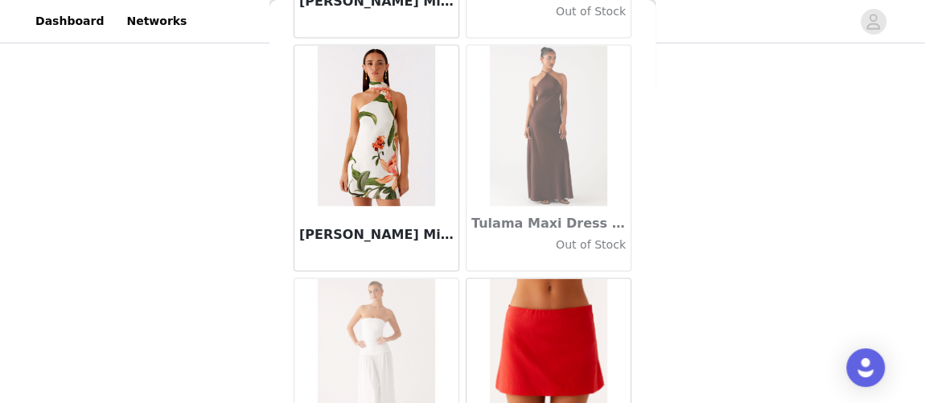
scroll to position [92824, 0]
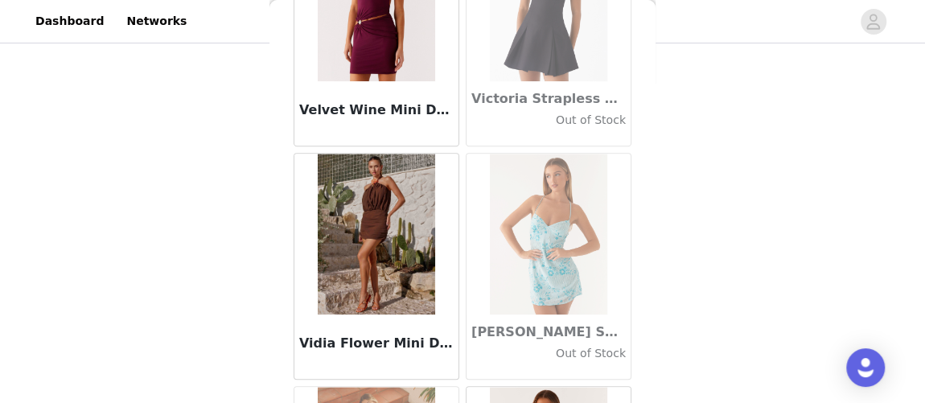
scroll to position [95151, 0]
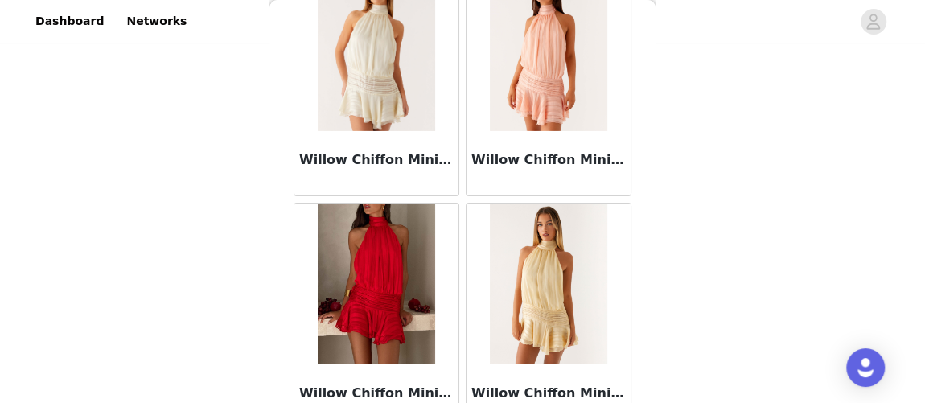
scroll to position [97346, 0]
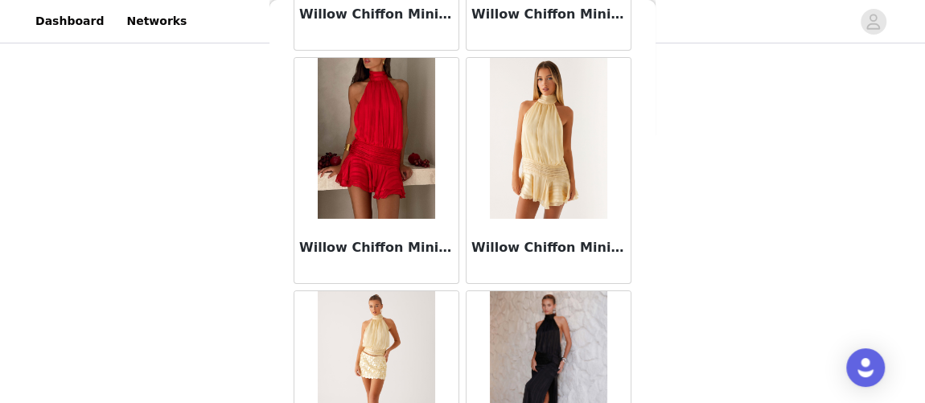
click at [532, 291] on img at bounding box center [548, 371] width 117 height 161
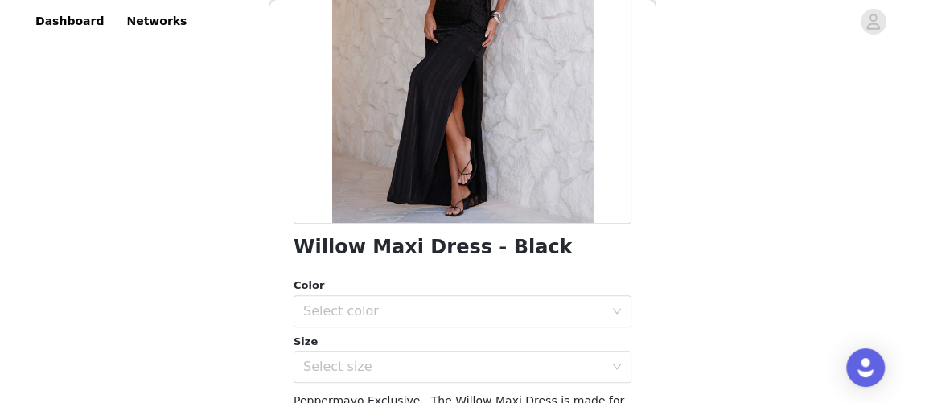
scroll to position [292, 0]
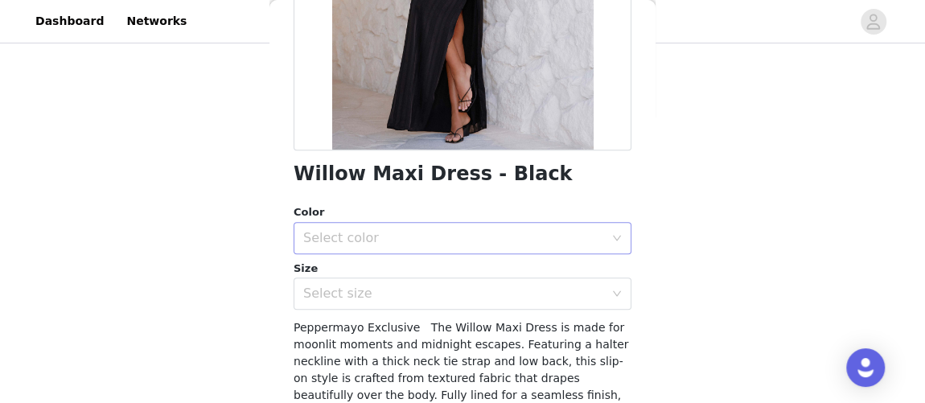
click at [427, 225] on div "Select color" at bounding box center [457, 238] width 308 height 31
click at [344, 274] on li "Black" at bounding box center [457, 274] width 327 height 26
click at [346, 293] on div "Select size" at bounding box center [453, 294] width 301 height 16
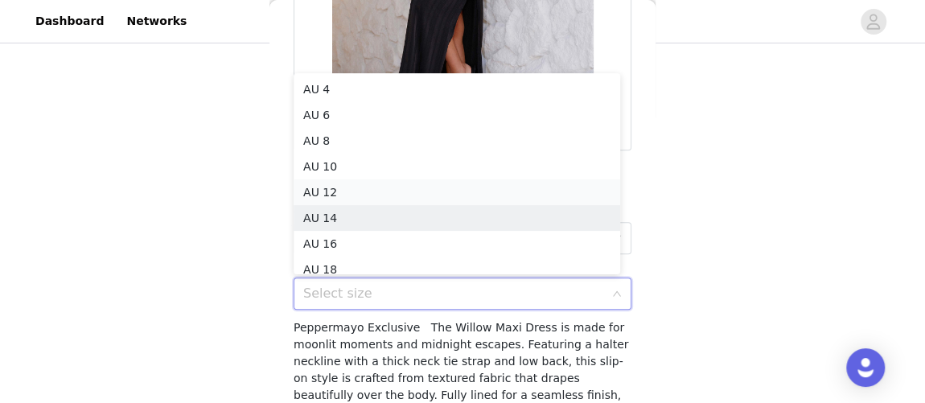
scroll to position [7, 0]
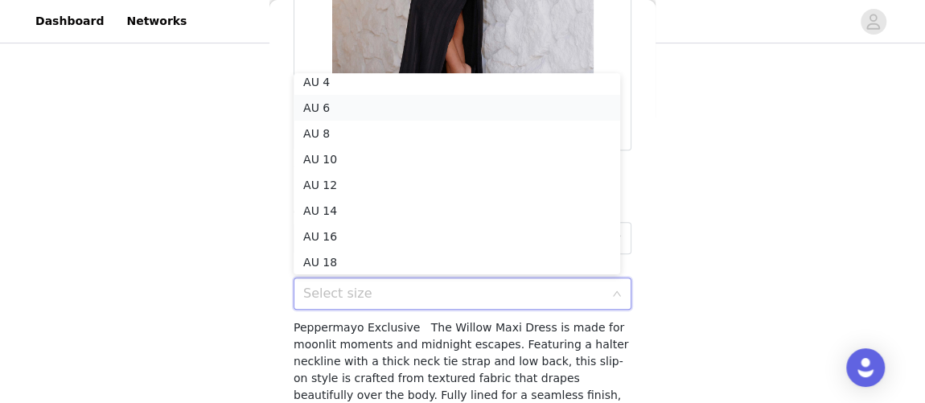
click at [387, 115] on li "AU 6" at bounding box center [457, 108] width 327 height 26
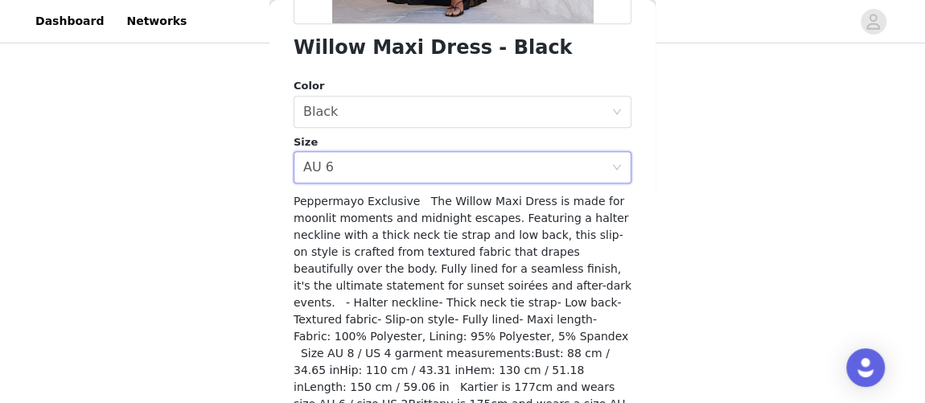
scroll to position [478, 0]
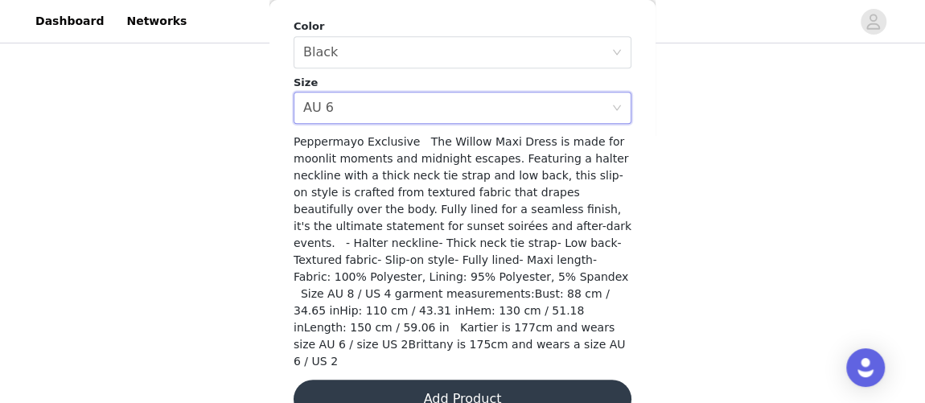
click at [448, 380] on button "Add Product" at bounding box center [463, 399] width 338 height 39
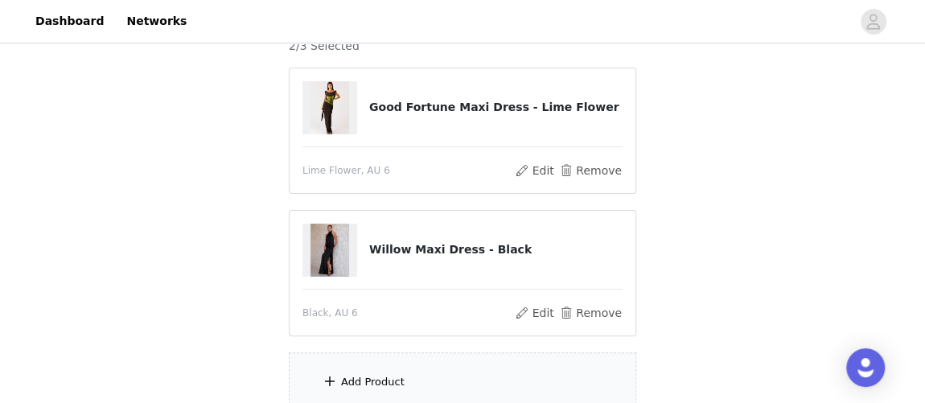
click at [380, 374] on div "Add Product" at bounding box center [373, 382] width 64 height 16
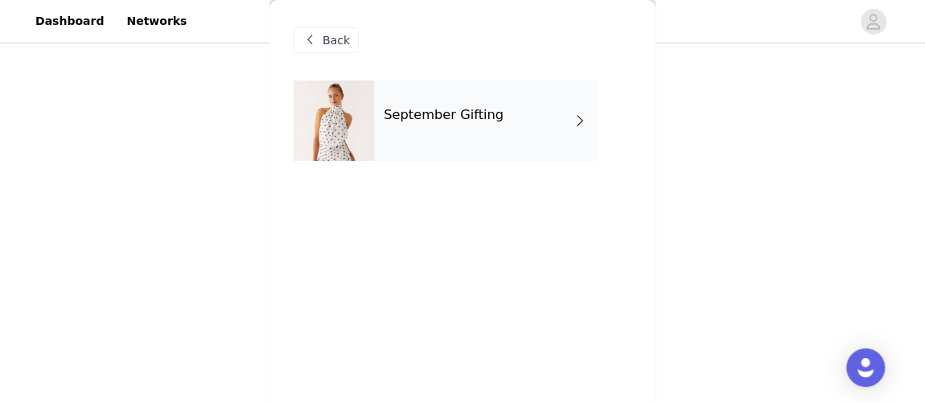
click at [495, 153] on div "September Gifting" at bounding box center [486, 120] width 224 height 80
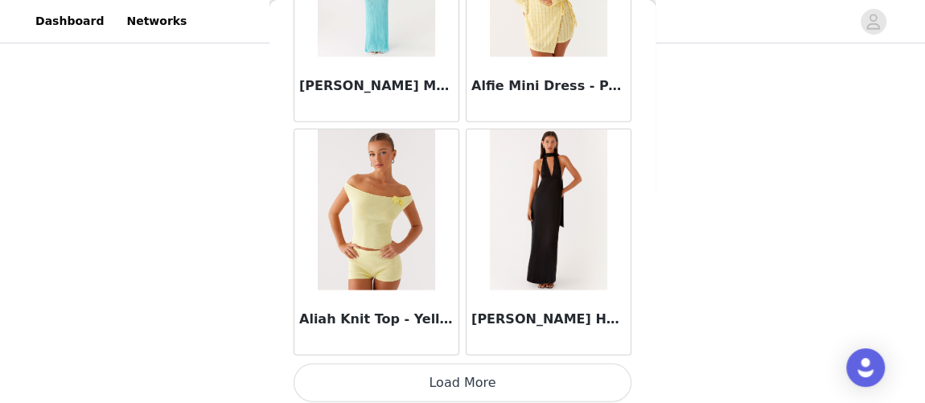
click at [503, 386] on button "Load More" at bounding box center [463, 383] width 338 height 39
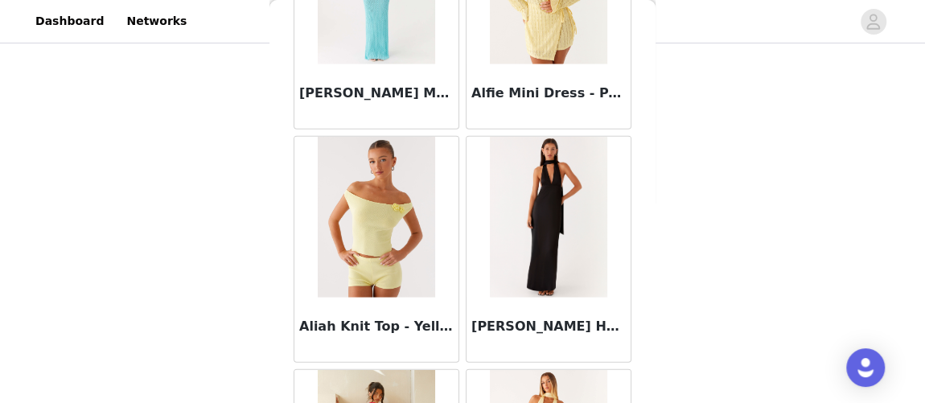
scroll to position [2052, 0]
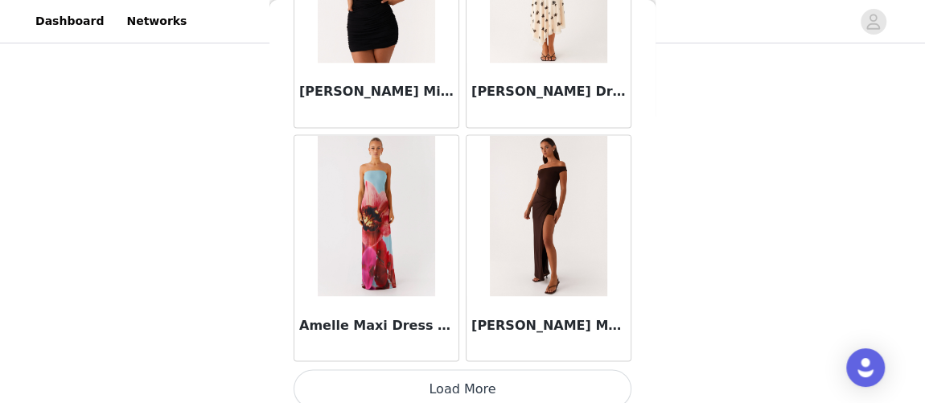
click at [517, 377] on button "Load More" at bounding box center [463, 388] width 338 height 39
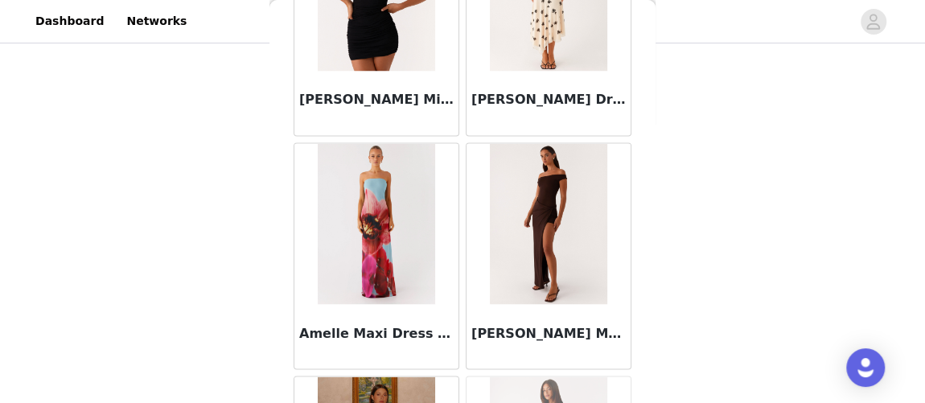
scroll to position [4380, 0]
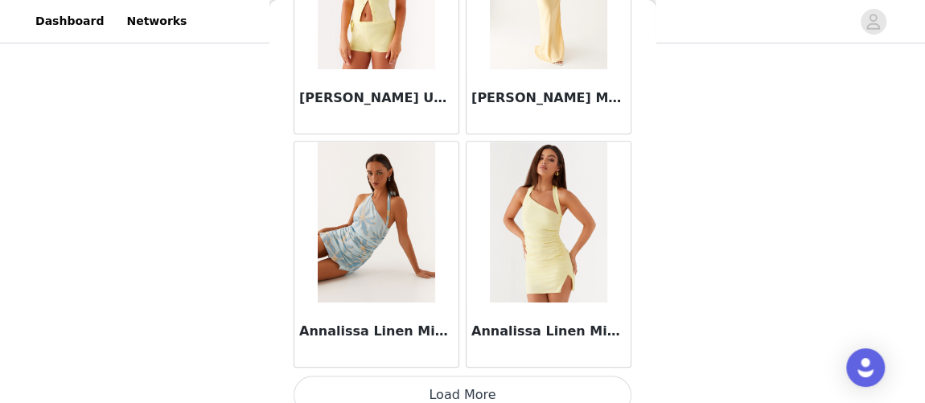
click at [571, 376] on button "Load More" at bounding box center [463, 395] width 338 height 39
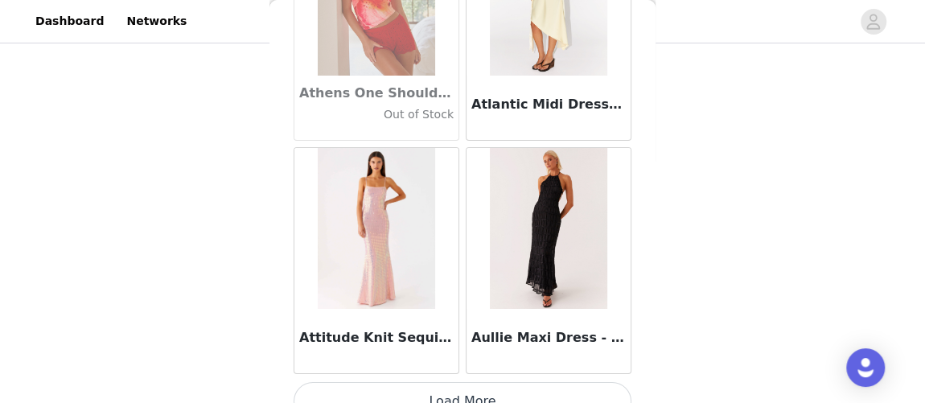
click at [550, 382] on button "Load More" at bounding box center [463, 401] width 338 height 39
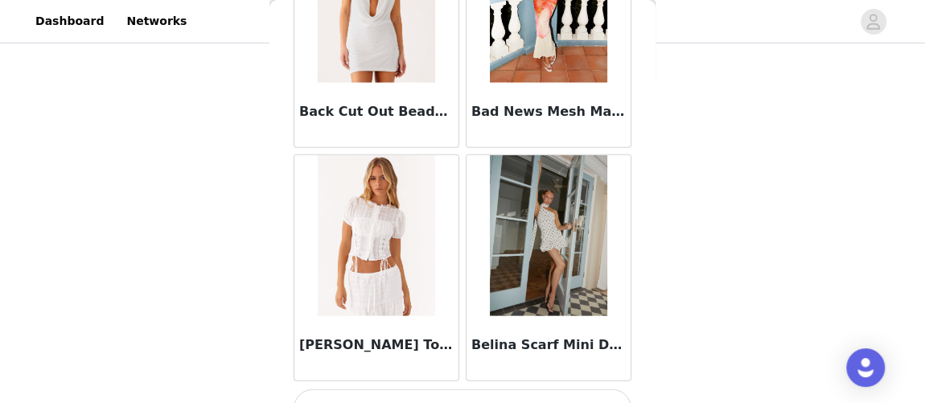
click at [594, 390] on button "Load More" at bounding box center [463, 409] width 338 height 39
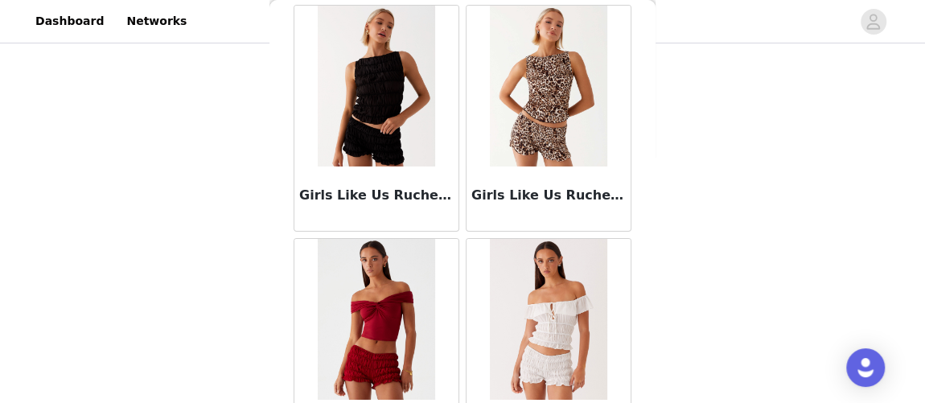
scroll to position [39292, 0]
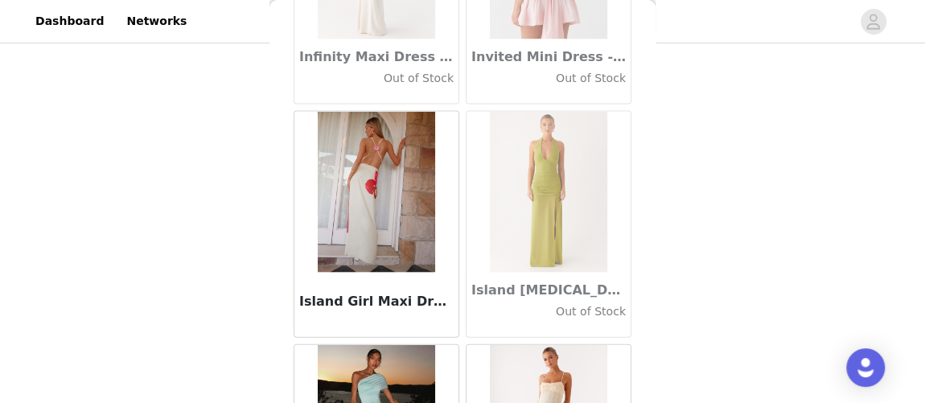
scroll to position [46274, 0]
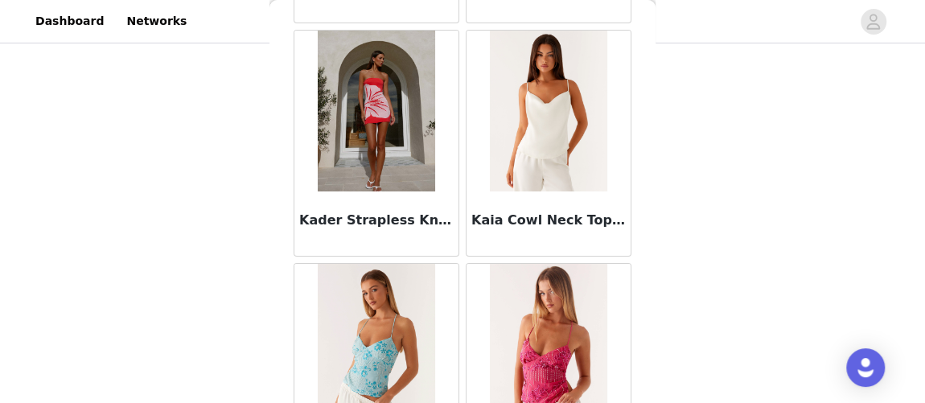
click at [585, 385] on div "Back Aamari Maxi Dress - Red Adelaide Shirt Mini Dress - Brown Adored By You Mi…" at bounding box center [463, 201] width 386 height 403
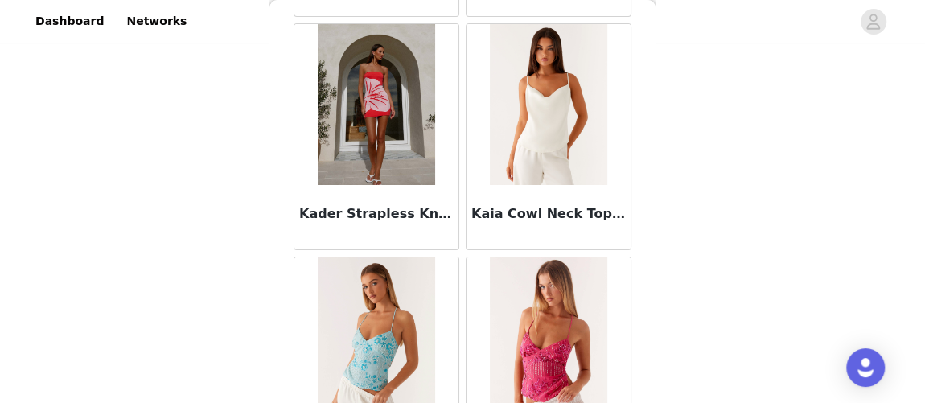
scroll to position [50929, 0]
